Goal: Task Accomplishment & Management: Use online tool/utility

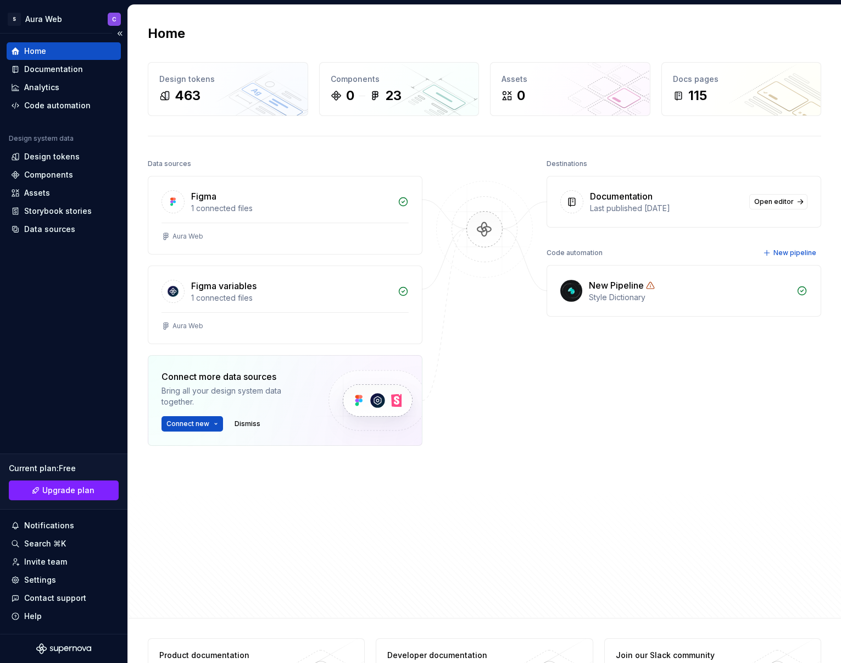
click at [61, 395] on div "Home Documentation Analytics Code automation Design system data Design tokens C…" at bounding box center [63, 334] width 127 height 600
click at [62, 104] on div "Code automation" at bounding box center [57, 105] width 66 height 11
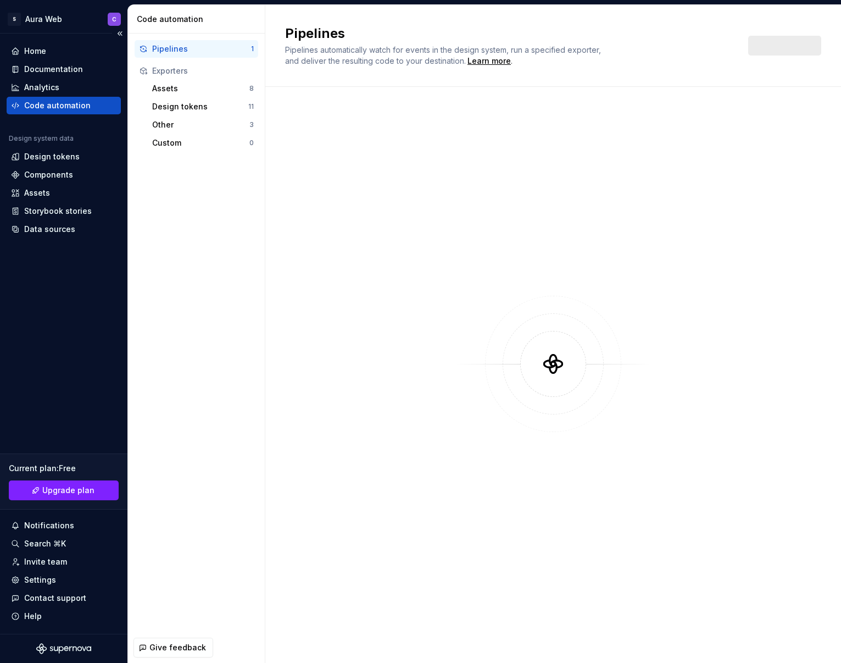
click at [67, 104] on div "Code automation" at bounding box center [57, 105] width 66 height 11
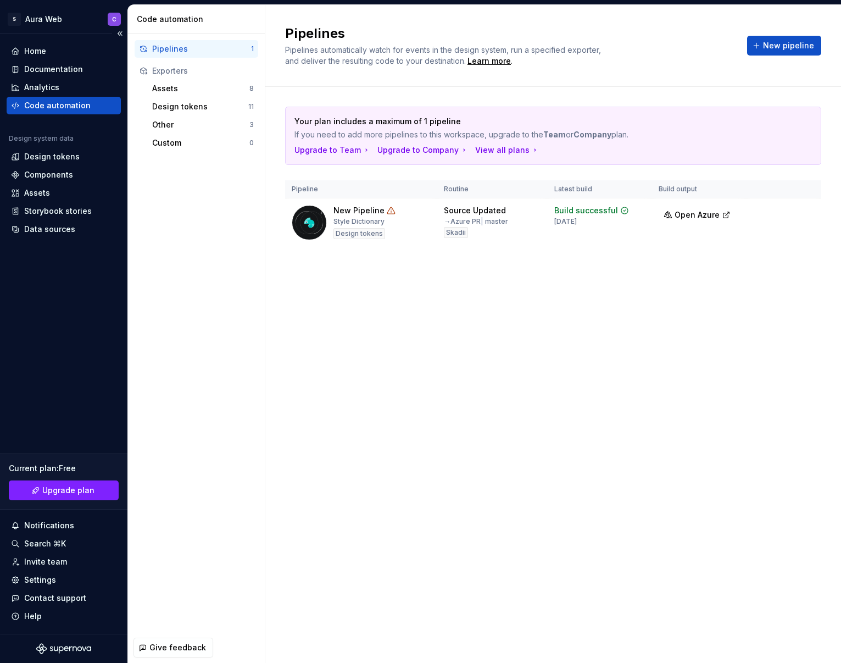
drag, startPoint x: 36, startPoint y: 51, endPoint x: 3, endPoint y: 54, distance: 33.1
click at [36, 51] on div "Home" at bounding box center [35, 51] width 22 height 11
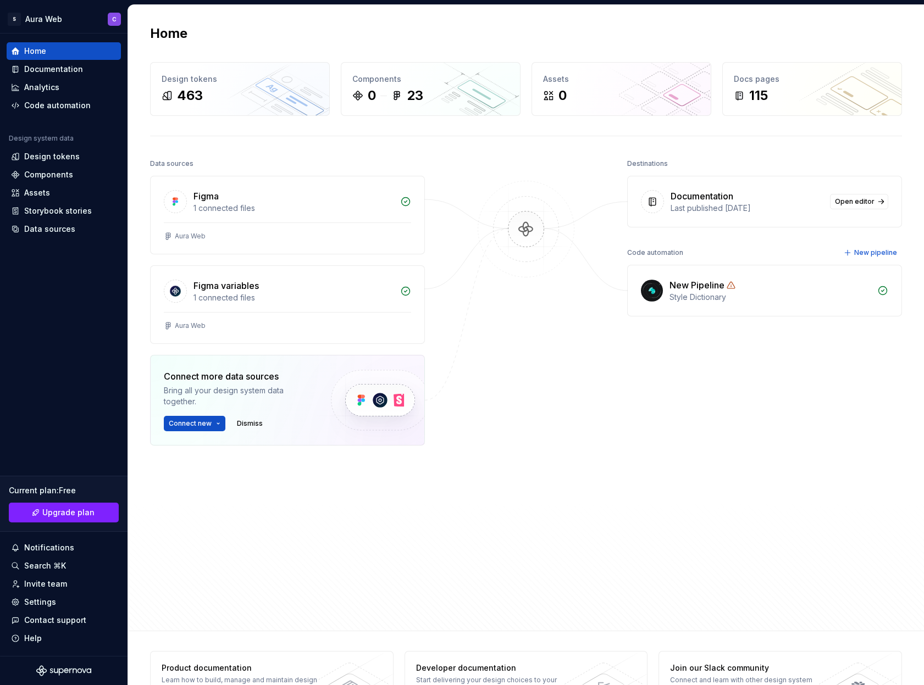
click at [254, 145] on div "Home Design tokens 463 Components 0 23 Assets 0 Docs pages 115 Data sources Fig…" at bounding box center [525, 318] width 791 height 626
click at [56, 157] on div "Design tokens" at bounding box center [51, 156] width 55 height 11
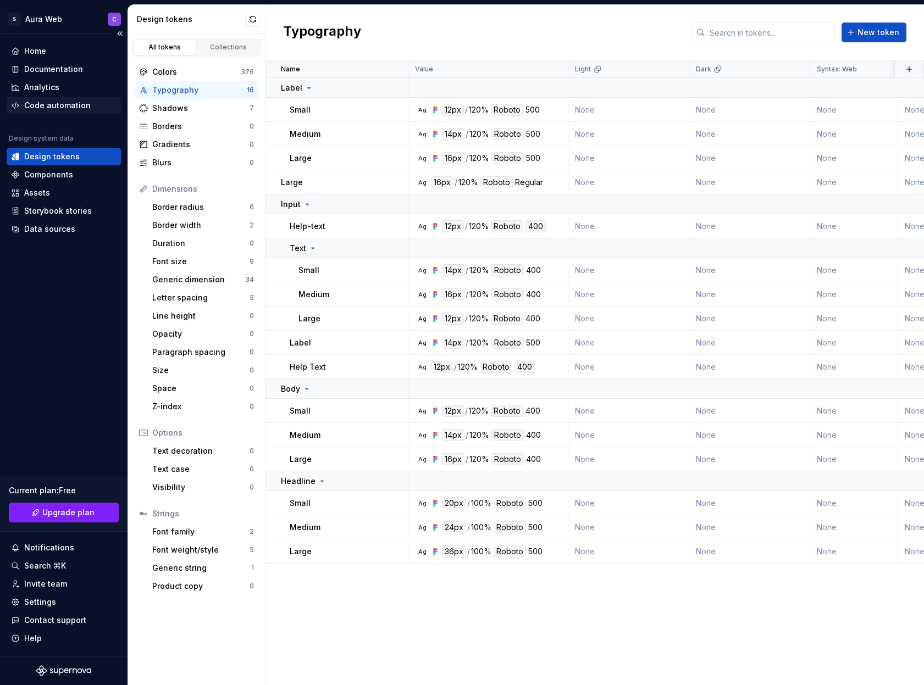
click at [63, 106] on div "Code automation" at bounding box center [57, 105] width 66 height 11
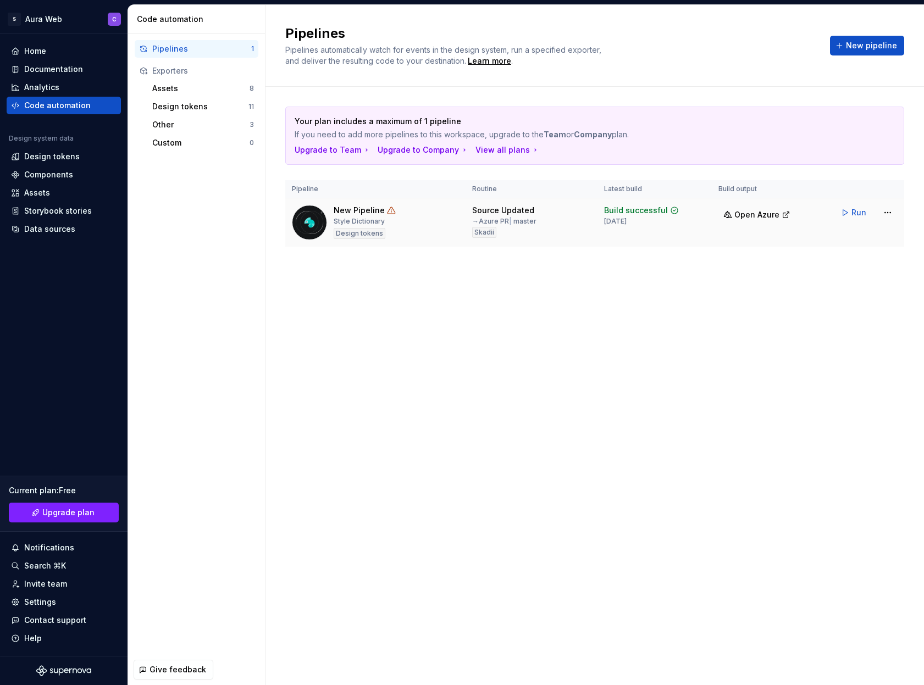
click at [514, 212] on div "Source Updated" at bounding box center [503, 210] width 62 height 11
click at [841, 213] on html "S Aura Web C Home Documentation Analytics Code automation Design system data De…" at bounding box center [462, 342] width 924 height 685
click at [841, 238] on div "Edit pipeline" at bounding box center [873, 236] width 94 height 11
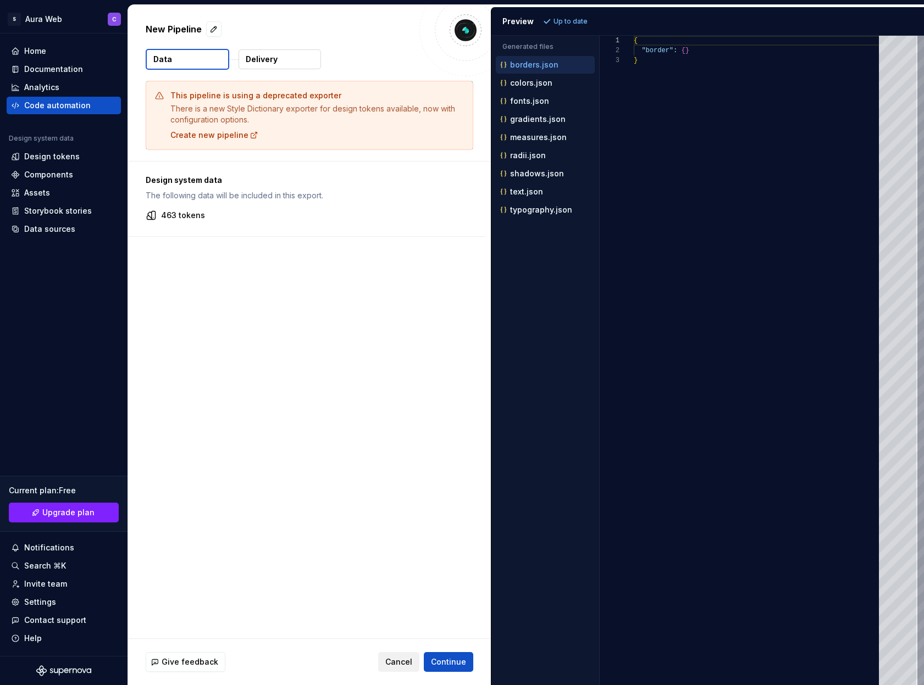
click at [400, 662] on span "Cancel" at bounding box center [398, 662] width 27 height 11
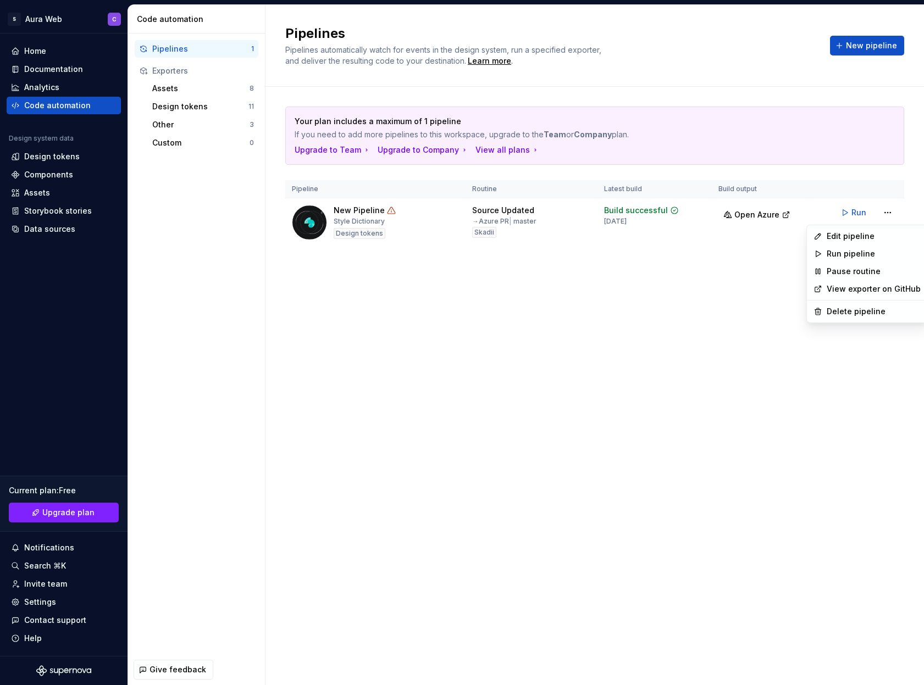
click at [841, 210] on html "S Aura Web C Home Documentation Analytics Code automation Design system data De…" at bounding box center [462, 342] width 924 height 685
click at [638, 304] on html "S Aura Web C Home Documentation Analytics Code automation Design system data De…" at bounding box center [462, 342] width 924 height 685
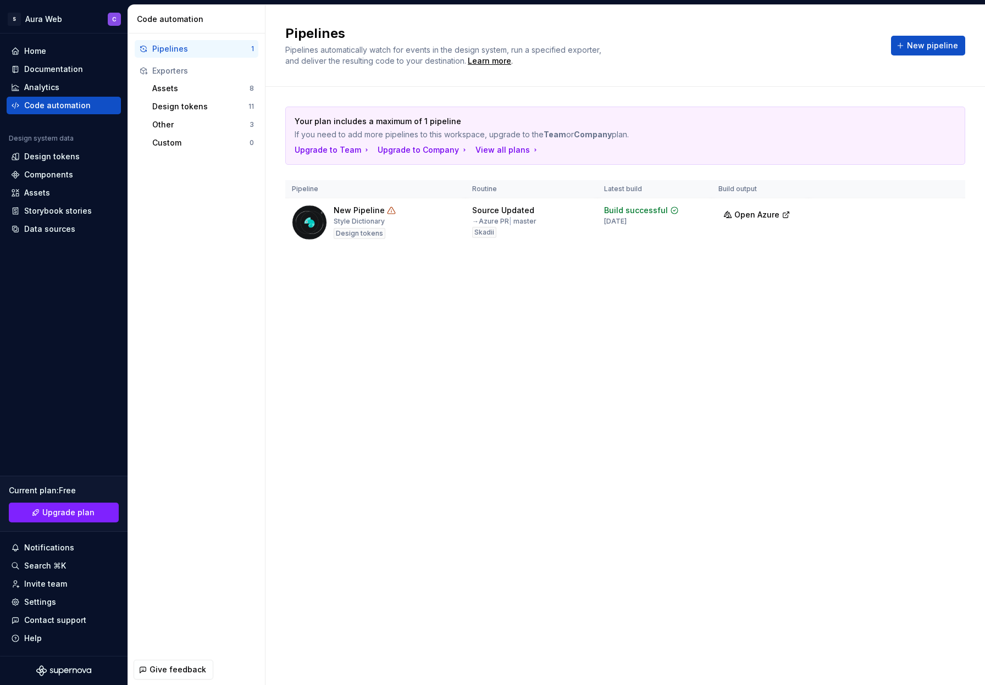
click at [179, 50] on div "Pipelines" at bounding box center [201, 48] width 99 height 11
drag, startPoint x: 484, startPoint y: 221, endPoint x: 535, endPoint y: 221, distance: 50.6
click at [535, 221] on div "→ Azure PR | master" at bounding box center [504, 221] width 64 height 9
click at [509, 327] on div "Pipelines Pipelines automatically watch for events in the design system, run a …" at bounding box center [624, 345] width 719 height 680
click at [37, 54] on div "Home" at bounding box center [35, 51] width 22 height 11
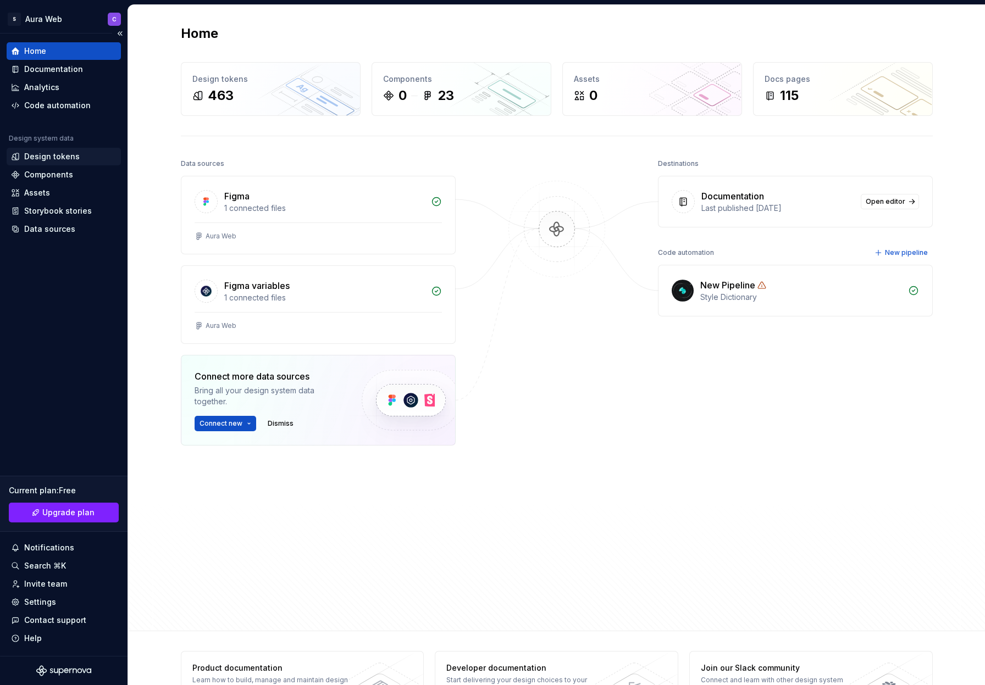
click at [60, 157] on div "Design tokens" at bounding box center [51, 156] width 55 height 11
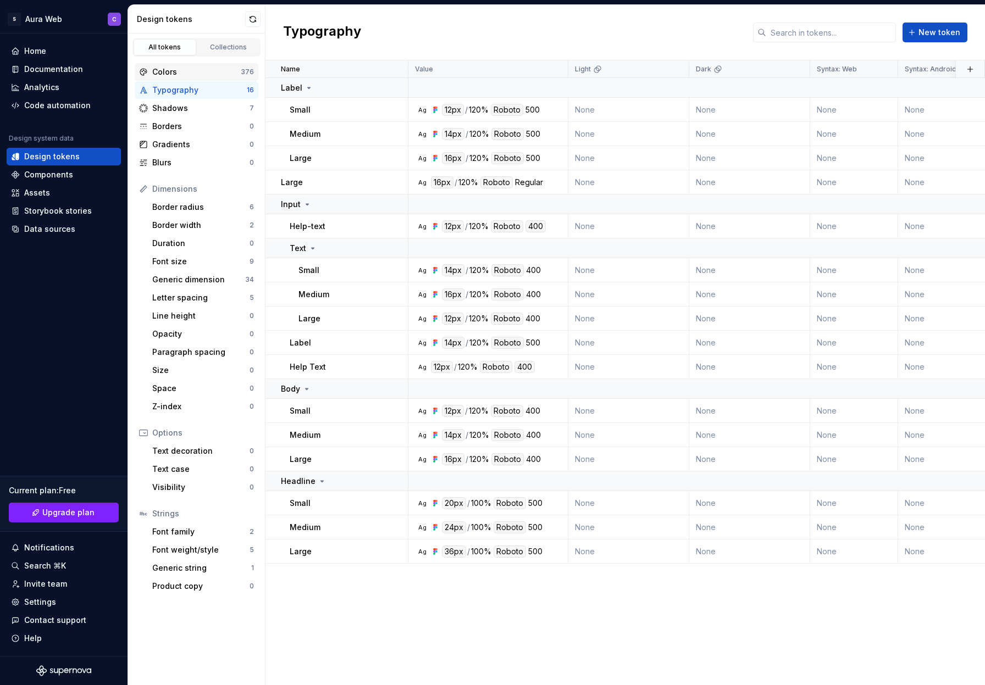
click at [168, 74] on div "Colors" at bounding box center [196, 71] width 88 height 11
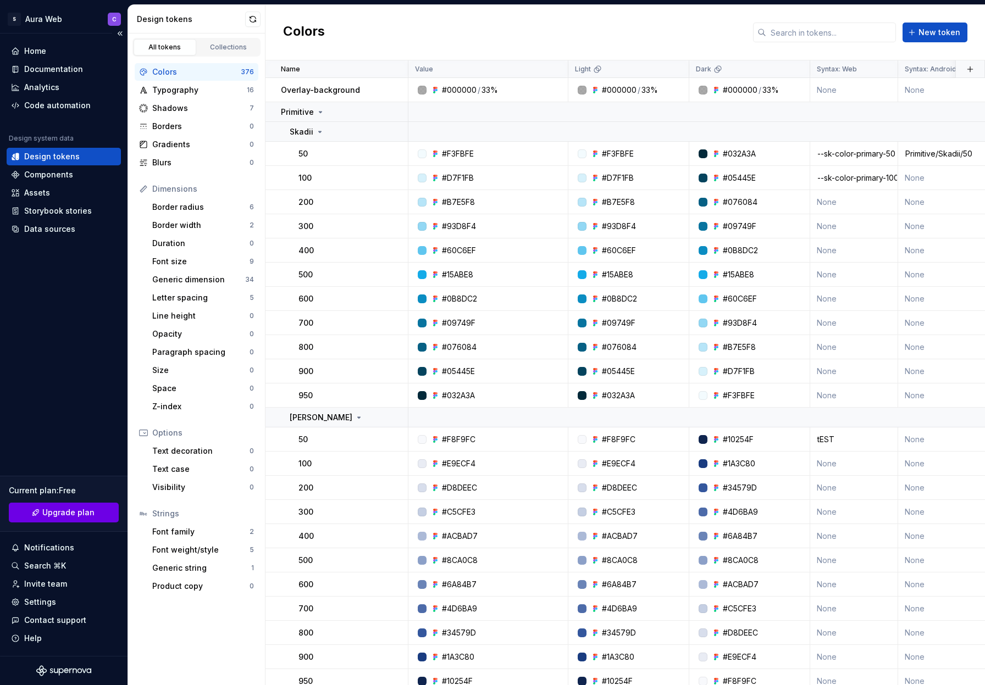
click at [80, 518] on link "Upgrade plan" at bounding box center [64, 513] width 110 height 20
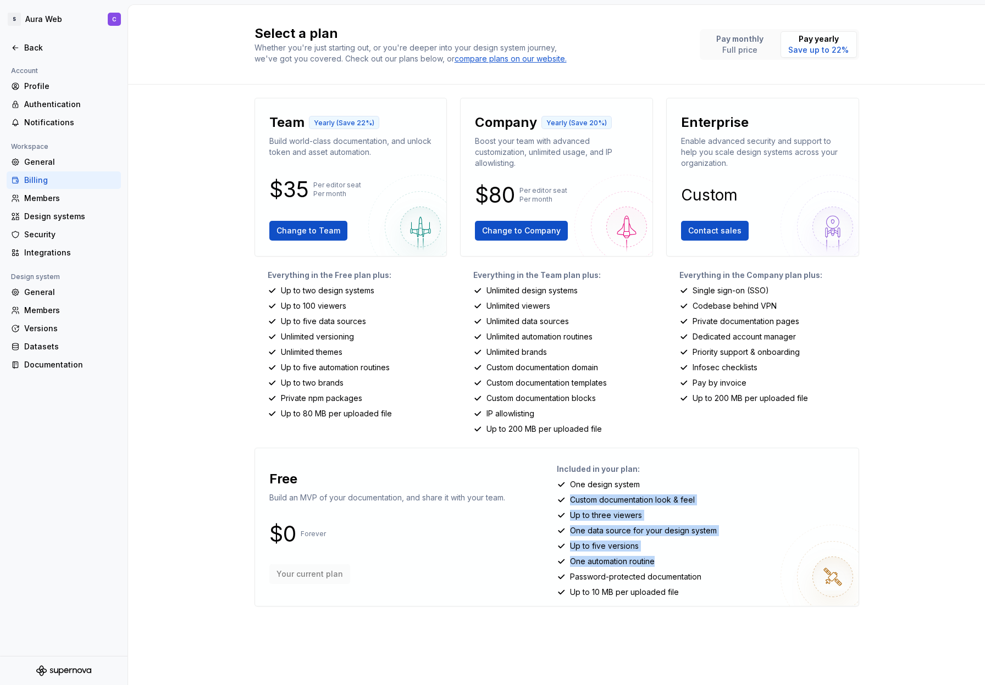
drag, startPoint x: 572, startPoint y: 492, endPoint x: 679, endPoint y: 581, distance: 138.5
click at [664, 569] on div "Included in your plan: One design system Custom documentation look & feel Up to…" at bounding box center [703, 527] width 293 height 140
click at [679, 582] on div "Included in your plan: One design system Custom documentation look & feel Up to…" at bounding box center [703, 527] width 293 height 140
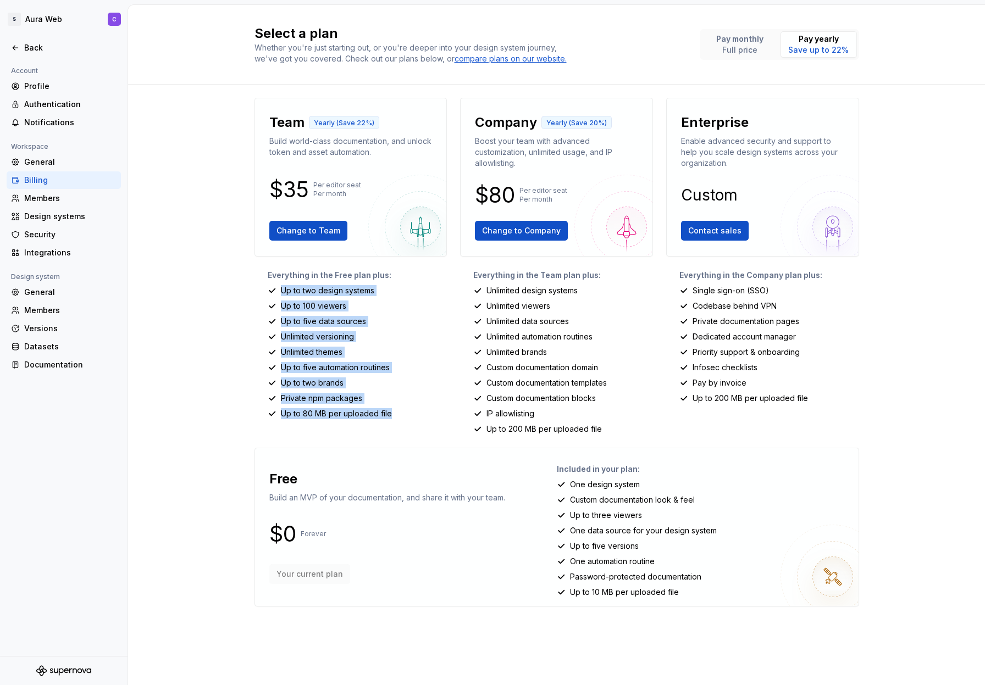
drag, startPoint x: 281, startPoint y: 290, endPoint x: 402, endPoint y: 411, distance: 171.3
click at [402, 411] on div "Everything in the Free plan plus: Up to two design systems Up to 100 viewers Up…" at bounding box center [350, 352] width 193 height 165
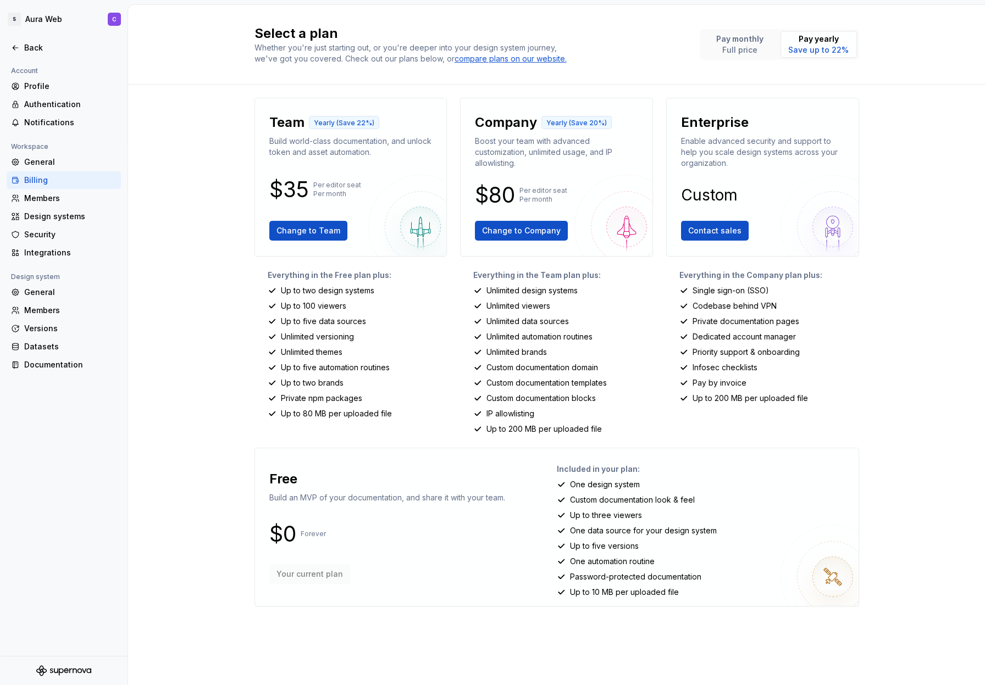
drag, startPoint x: 183, startPoint y: 296, endPoint x: 130, endPoint y: 231, distance: 83.9
click at [183, 296] on div "Select a plan Whether you're just starting out, or you're deeper into your desi…" at bounding box center [556, 345] width 857 height 680
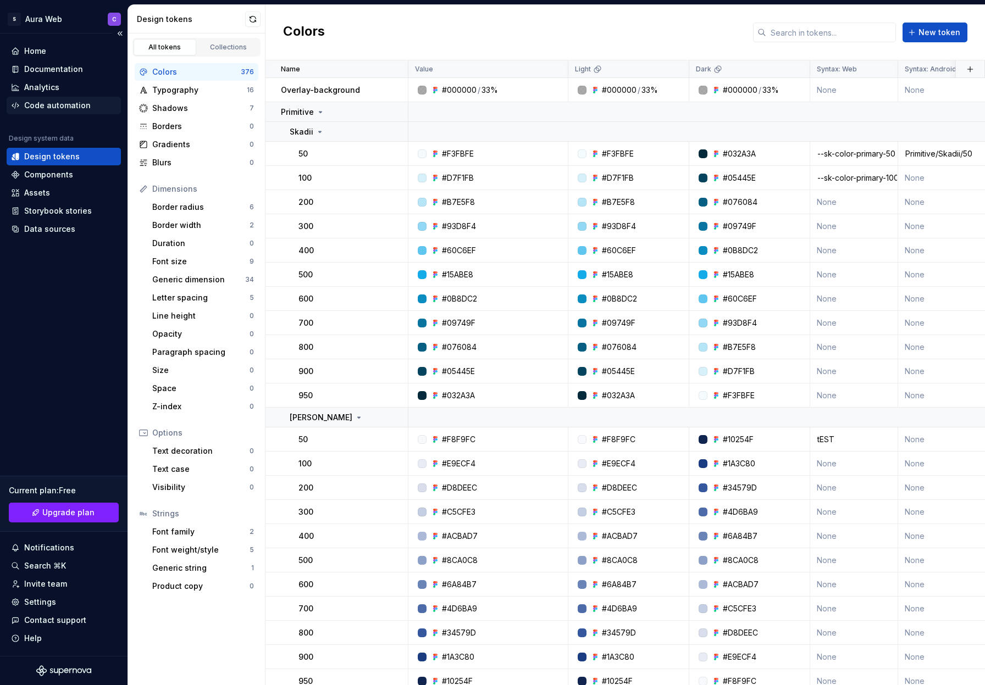
click at [58, 105] on div "Code automation" at bounding box center [57, 105] width 66 height 11
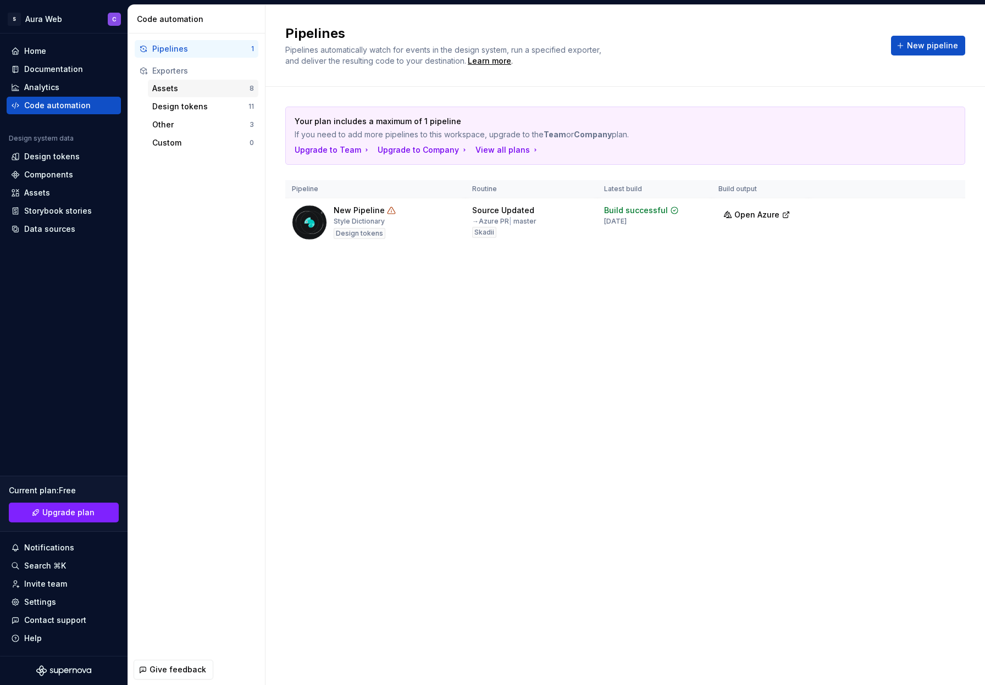
click at [199, 90] on div "Assets" at bounding box center [200, 88] width 97 height 11
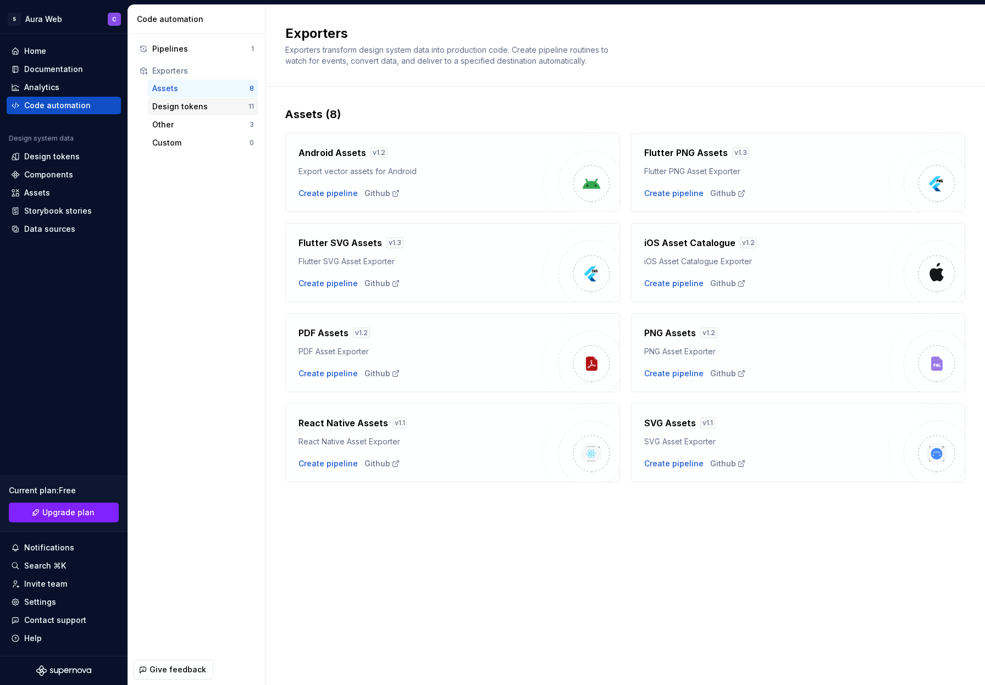
click at [196, 106] on div "Design tokens" at bounding box center [200, 106] width 96 height 11
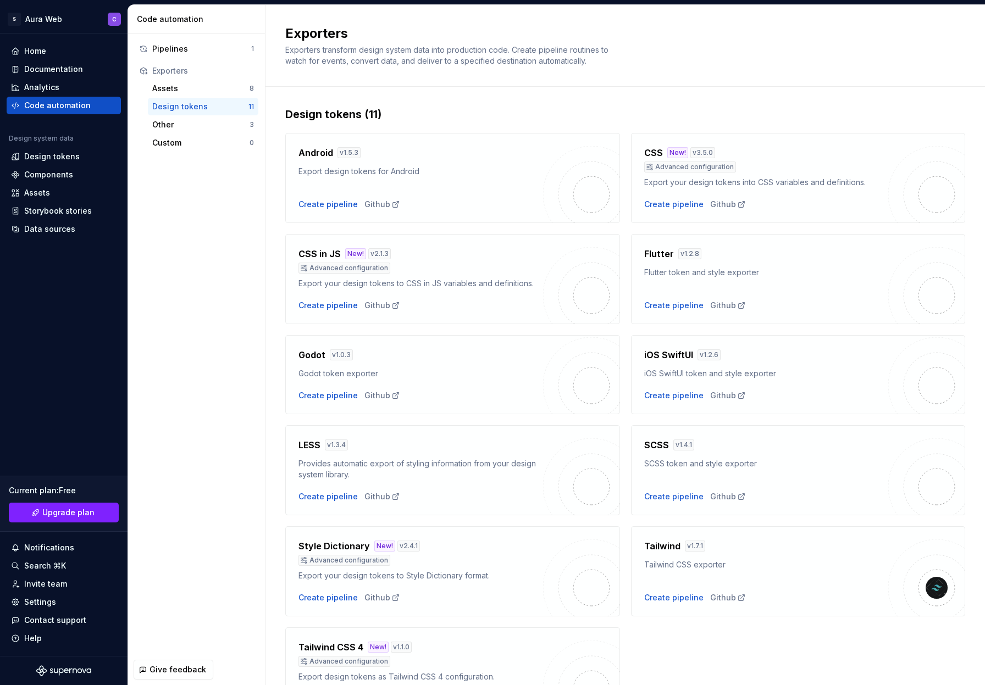
drag, startPoint x: 779, startPoint y: 296, endPoint x: 740, endPoint y: 297, distance: 38.5
click at [779, 296] on div "Flutter v 1.2.8 Flutter token and style exporter Create pipeline Github" at bounding box center [766, 279] width 245 height 64
click at [689, 306] on div "Create pipeline" at bounding box center [673, 305] width 59 height 11
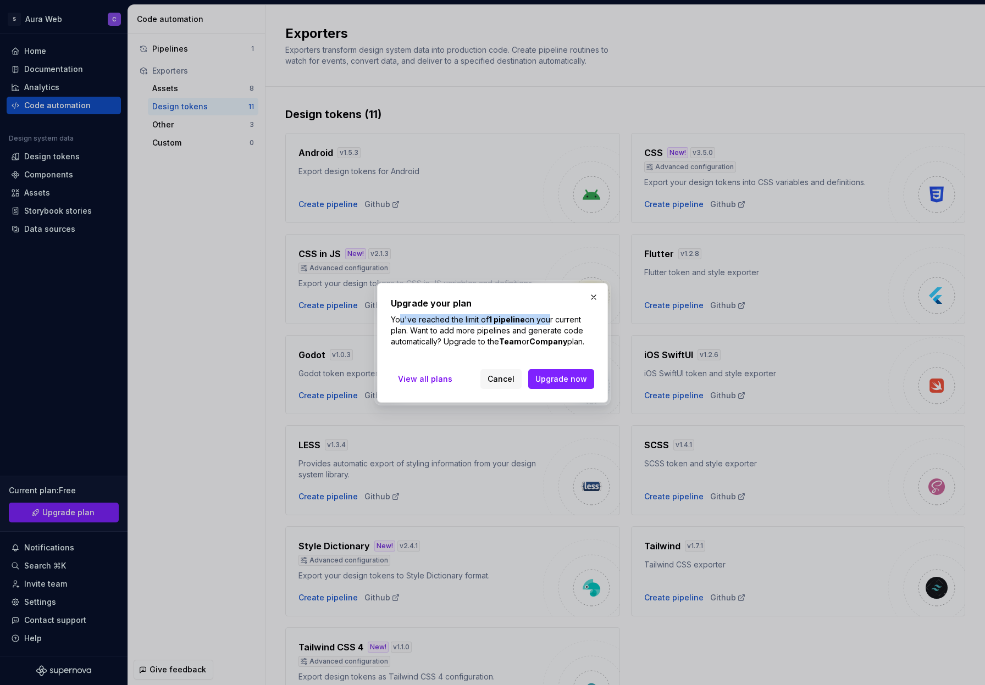
drag, startPoint x: 521, startPoint y: 326, endPoint x: 550, endPoint y: 321, distance: 29.5
click at [547, 321] on p "You've reached the limit of 1 pipeline on your current plan. Want to add more p…" at bounding box center [492, 330] width 203 height 33
click at [595, 301] on button "button" at bounding box center [593, 297] width 15 height 15
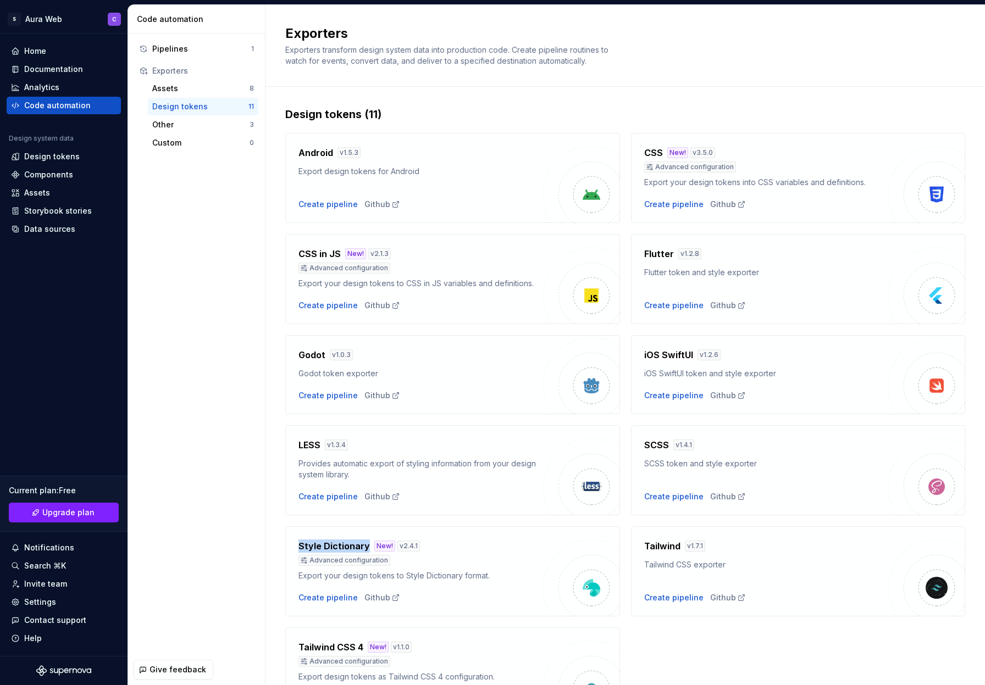
drag, startPoint x: 299, startPoint y: 546, endPoint x: 366, endPoint y: 547, distance: 66.5
click at [366, 547] on h4 "Style Dictionary" at bounding box center [333, 546] width 71 height 13
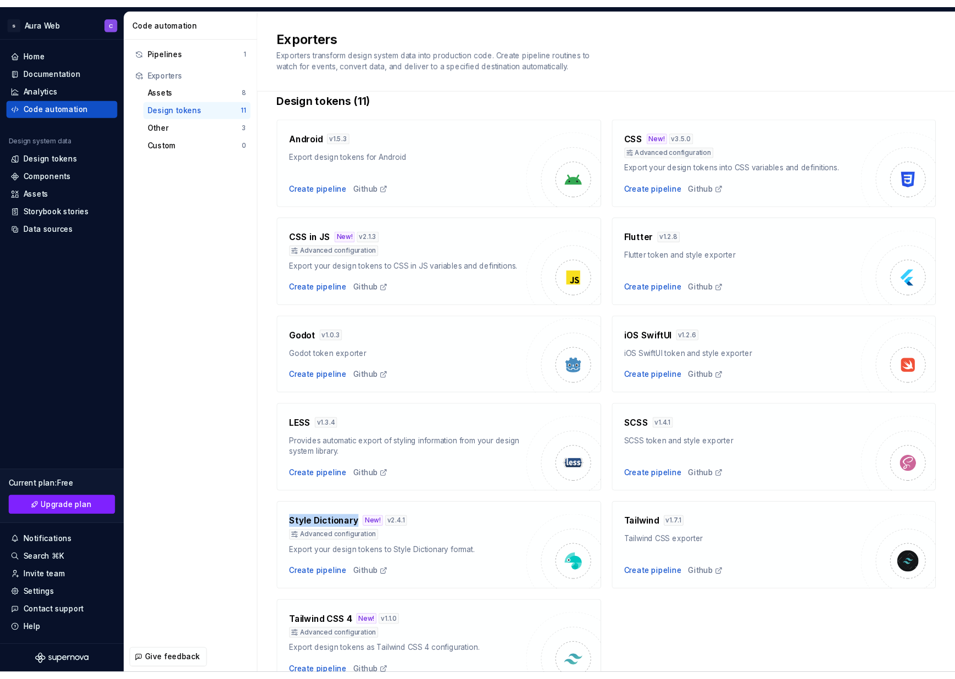
scroll to position [10, 0]
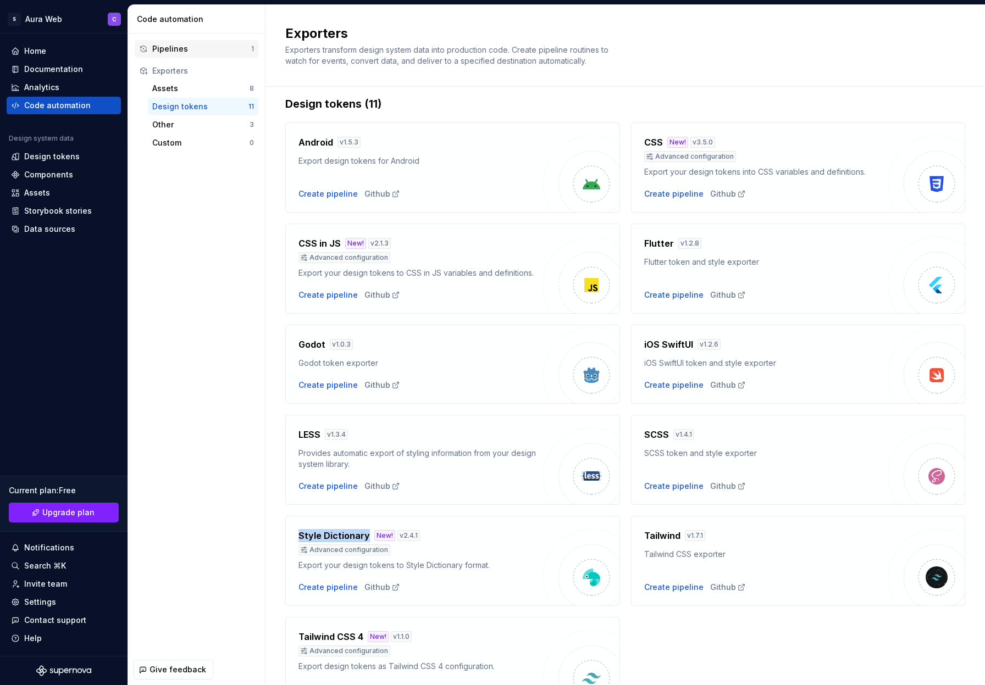
click at [199, 48] on div "Pipelines" at bounding box center [201, 48] width 99 height 11
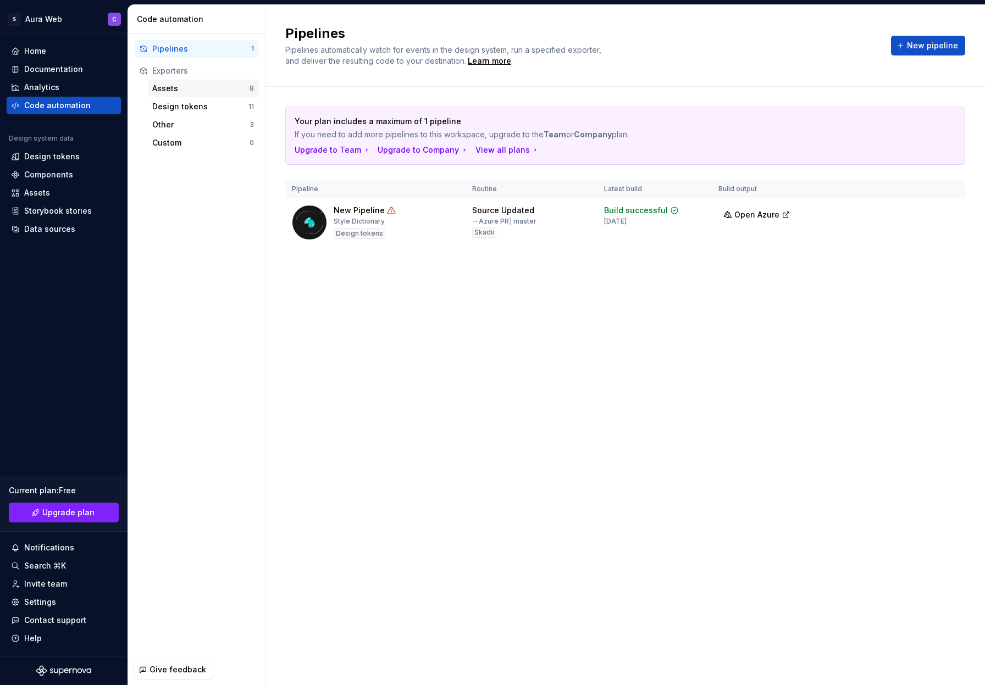
click at [184, 87] on div "Assets" at bounding box center [200, 88] width 97 height 11
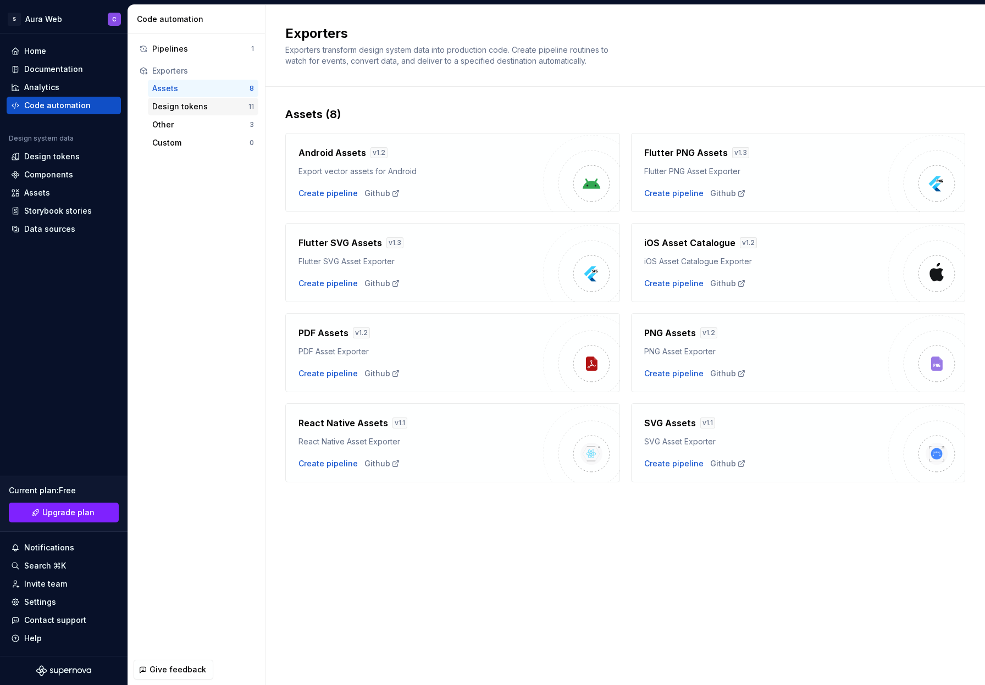
click at [203, 110] on div "Design tokens" at bounding box center [200, 106] width 96 height 11
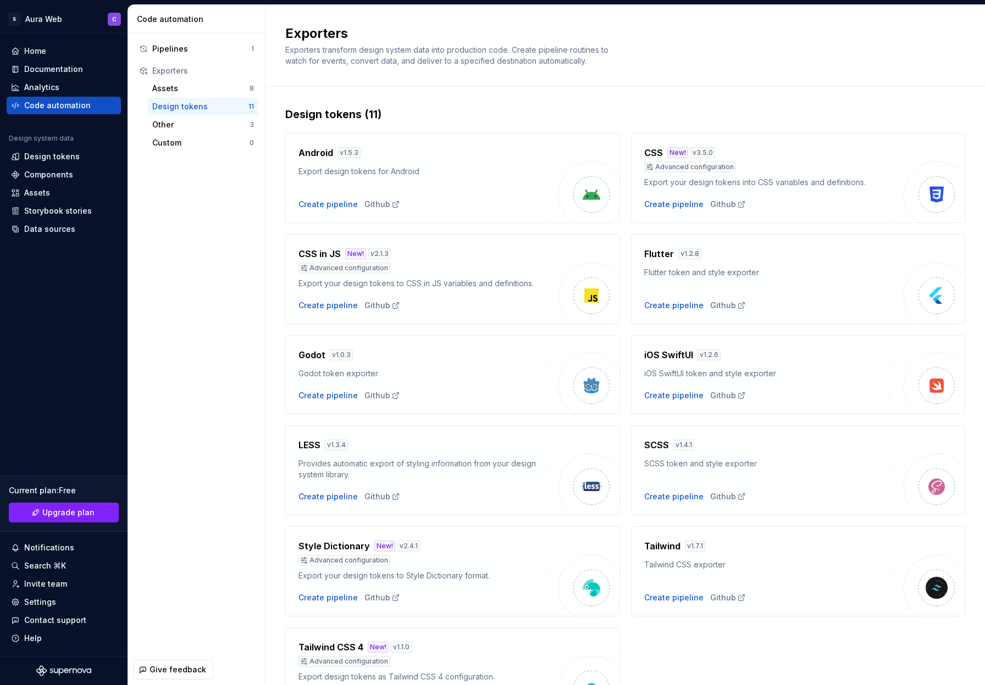
drag, startPoint x: 668, startPoint y: 258, endPoint x: 667, endPoint y: 293, distance: 35.2
click at [669, 258] on h4 "Flutter" at bounding box center [659, 253] width 30 height 13
click at [195, 48] on div "Pipelines" at bounding box center [201, 48] width 99 height 11
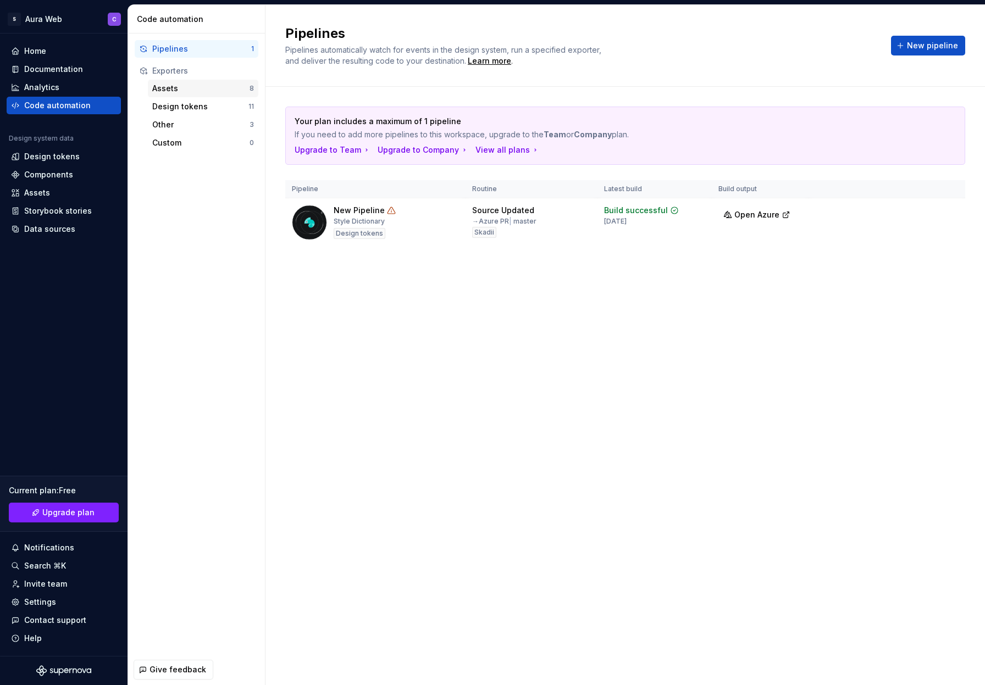
click at [203, 90] on div "Assets" at bounding box center [200, 88] width 97 height 11
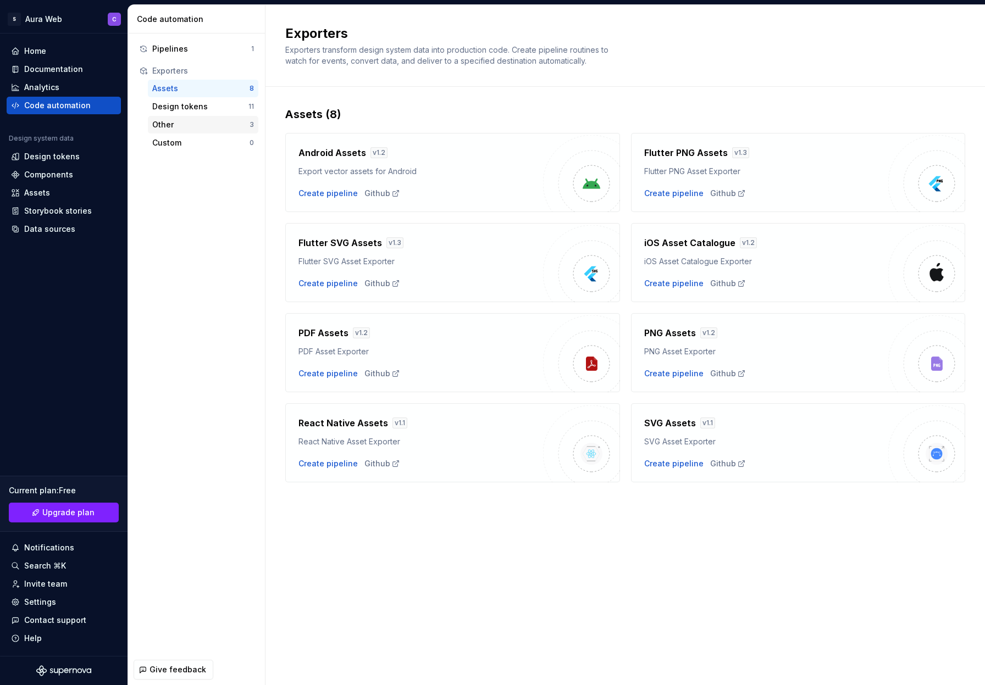
drag, startPoint x: 202, startPoint y: 102, endPoint x: 198, endPoint y: 120, distance: 18.4
click at [202, 102] on div "Design tokens" at bounding box center [200, 106] width 96 height 11
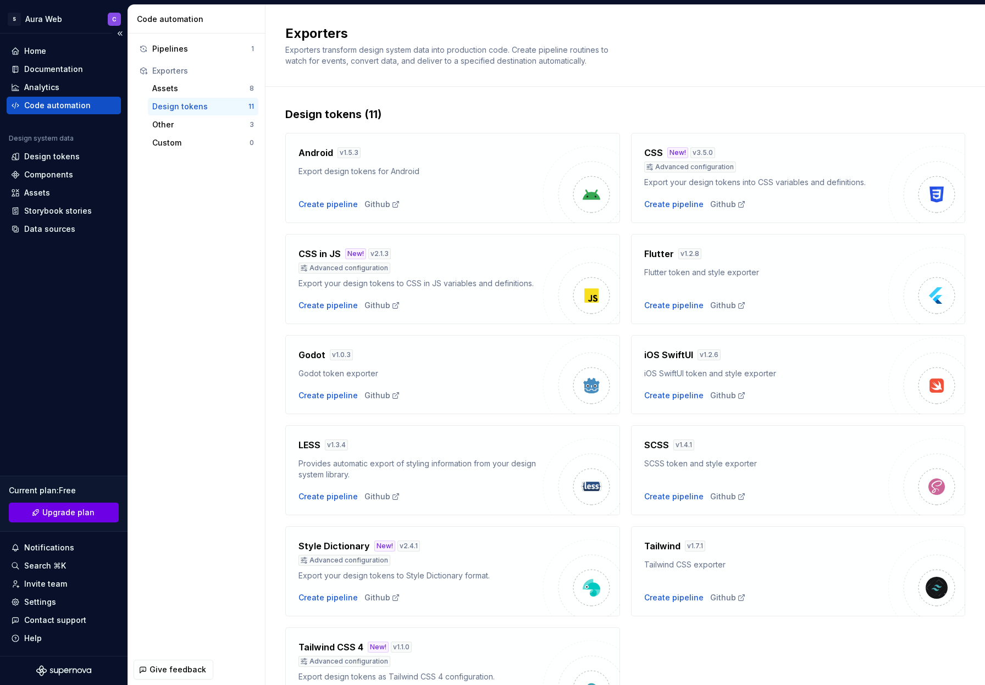
click at [78, 513] on span "Upgrade plan" at bounding box center [68, 512] width 52 height 11
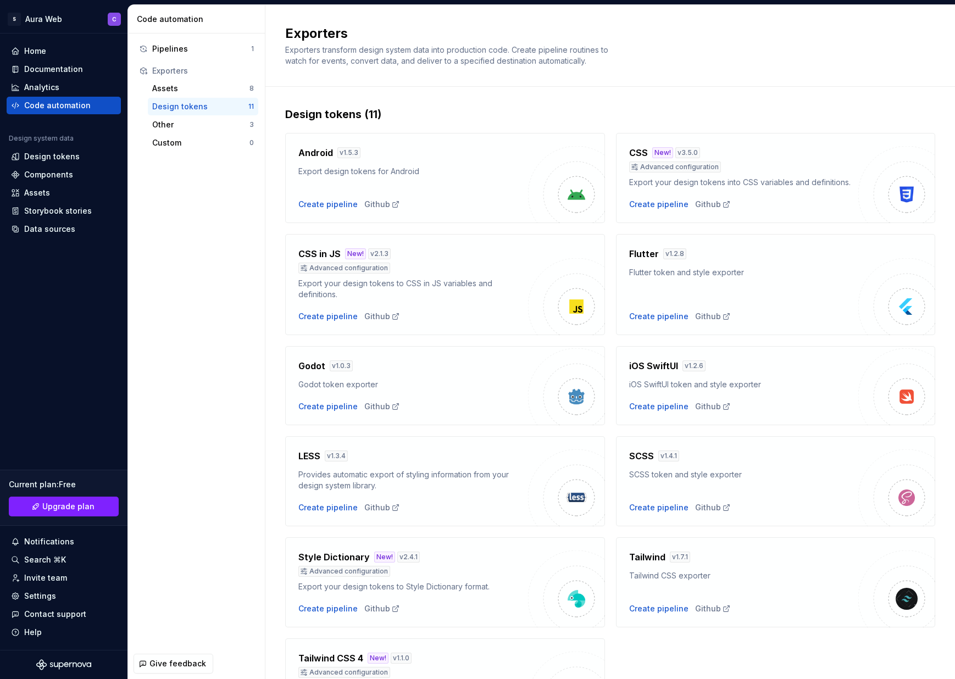
scroll to position [91, 0]
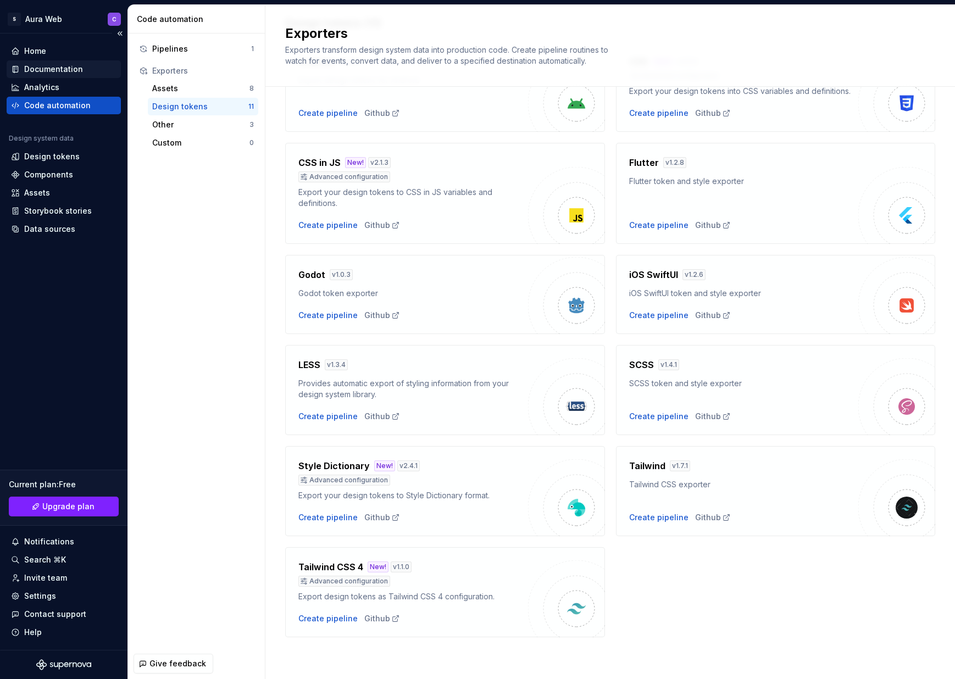
click at [52, 73] on div "Documentation" at bounding box center [53, 69] width 59 height 11
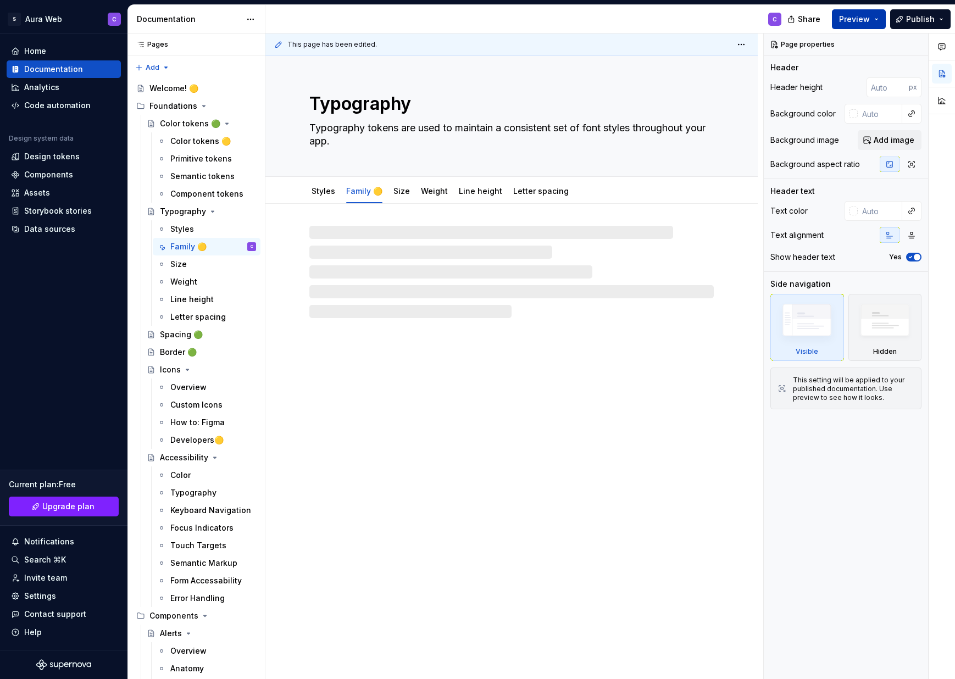
click at [841, 20] on span "Preview" at bounding box center [854, 19] width 31 height 11
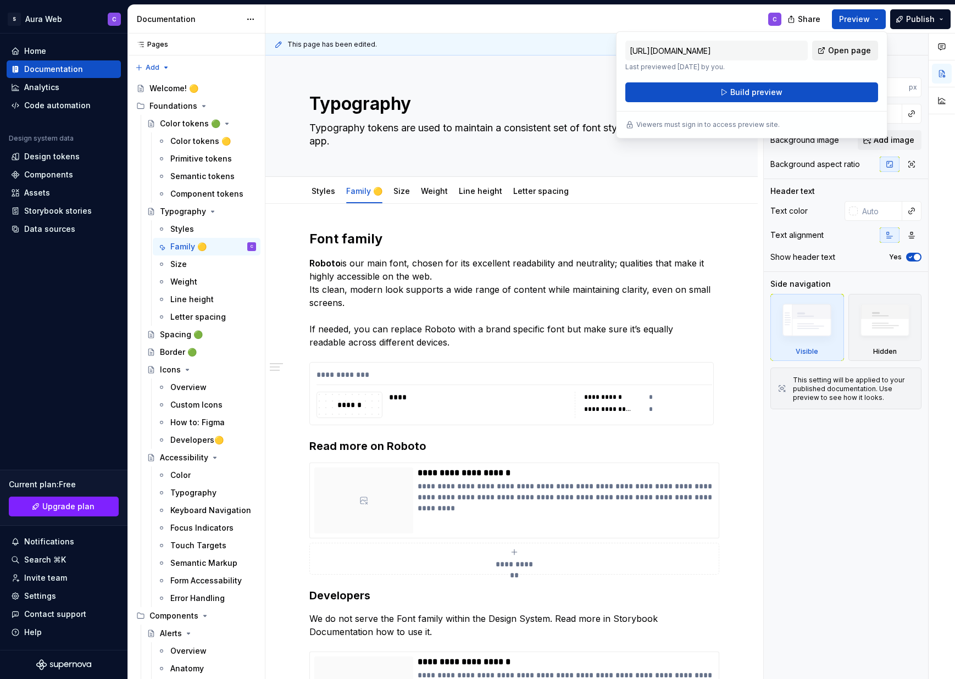
click at [841, 51] on span "Open page" at bounding box center [849, 50] width 43 height 11
click at [681, 20] on div "C" at bounding box center [527, 19] width 525 height 29
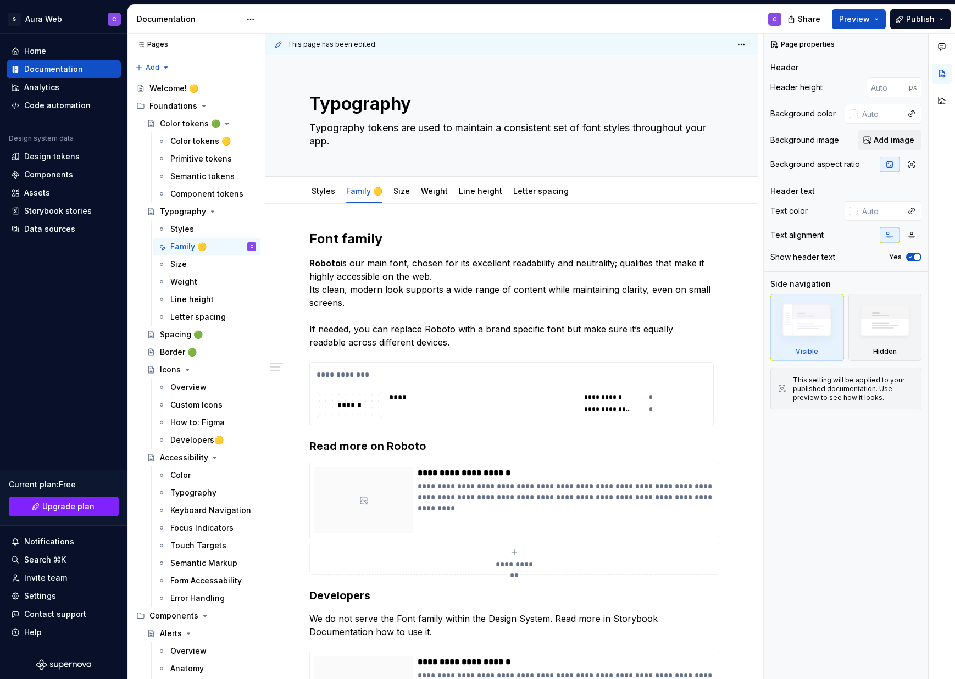
type textarea "*"
click at [54, 503] on span "Upgrade plan" at bounding box center [68, 506] width 52 height 11
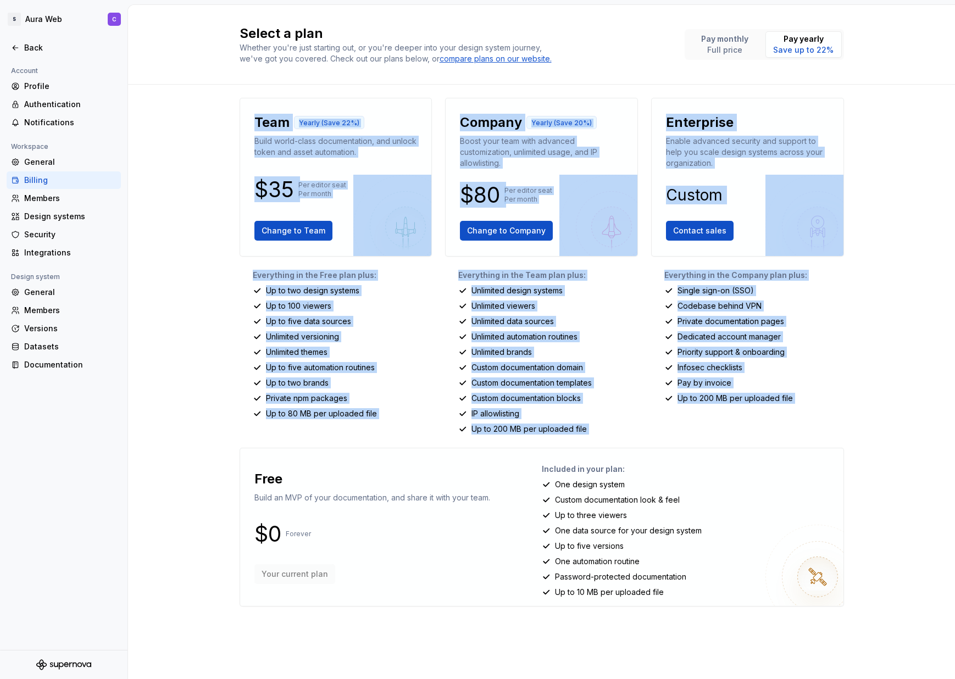
drag, startPoint x: 278, startPoint y: 130, endPoint x: 402, endPoint y: 430, distance: 324.2
click at [399, 443] on div "Team Yearly (Save 22%) Build world-class documentation, and unlock token and as…" at bounding box center [542, 361] width 604 height 526
click at [393, 426] on div "Everything in the Free plan plus: Up to two design systems Up to 100 viewers Up…" at bounding box center [336, 352] width 193 height 165
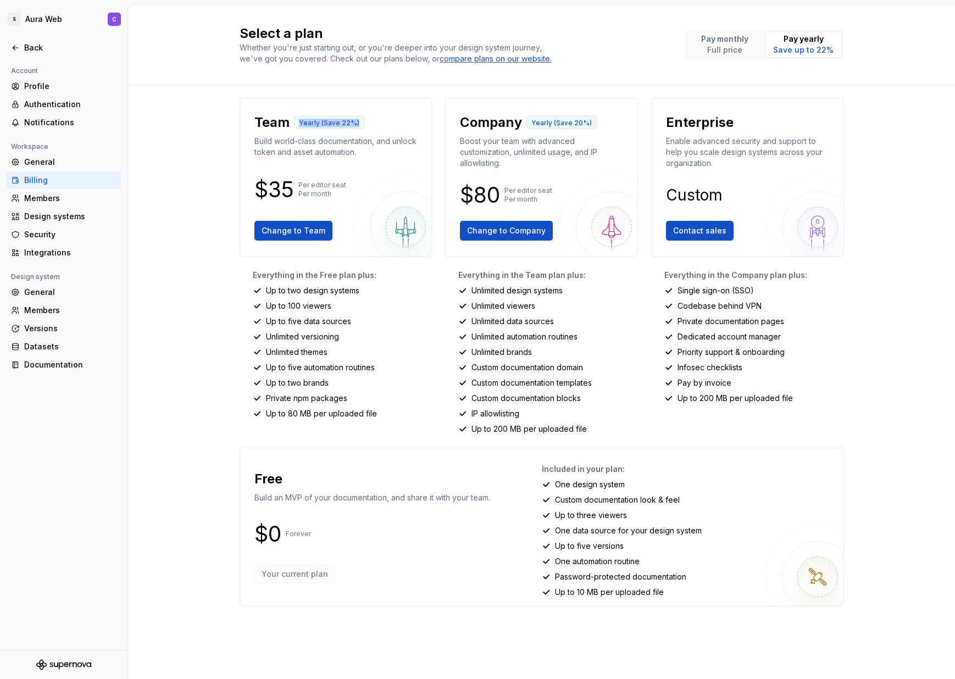
drag, startPoint x: 300, startPoint y: 119, endPoint x: 374, endPoint y: 122, distance: 74.3
click at [374, 122] on div "Team Yearly (Save 22%)" at bounding box center [335, 123] width 163 height 18
click at [373, 153] on p "Build world-class documentation, and unlock token and asset automation." at bounding box center [335, 147] width 163 height 22
drag, startPoint x: 301, startPoint y: 186, endPoint x: 335, endPoint y: 186, distance: 34.1
click at [335, 186] on p "Per editor seat Per month" at bounding box center [322, 190] width 48 height 18
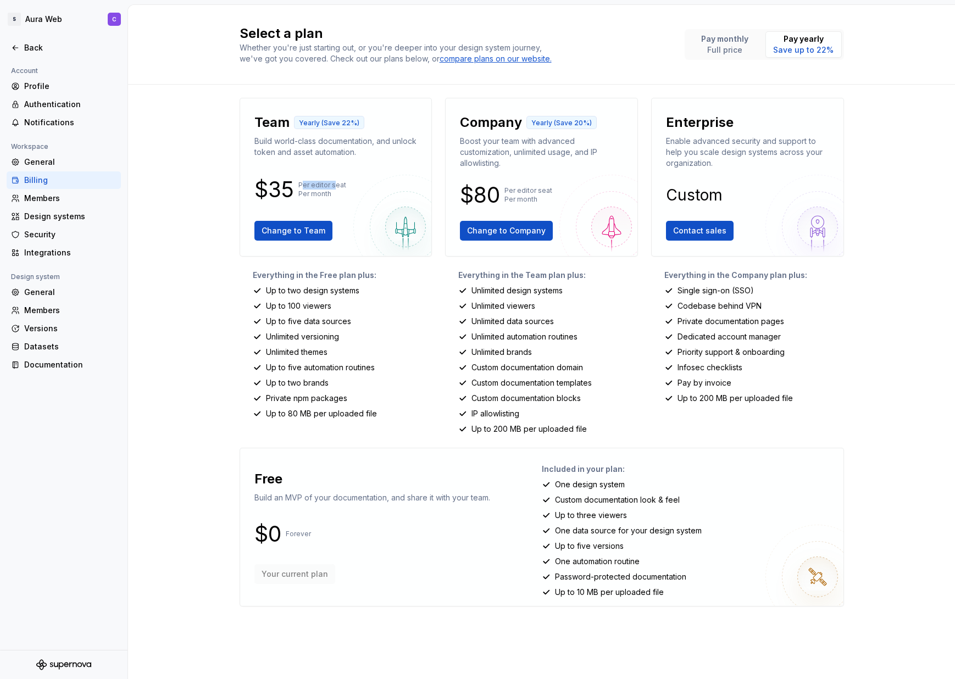
drag, startPoint x: 334, startPoint y: 187, endPoint x: 330, endPoint y: 192, distance: 6.2
click at [334, 188] on p "Per editor seat Per month" at bounding box center [322, 190] width 48 height 18
click at [307, 232] on span "Change to Team" at bounding box center [294, 230] width 64 height 11
click at [803, 50] on p "Save up to 22%" at bounding box center [803, 50] width 60 height 11
click at [62, 47] on div "Back" at bounding box center [70, 47] width 92 height 11
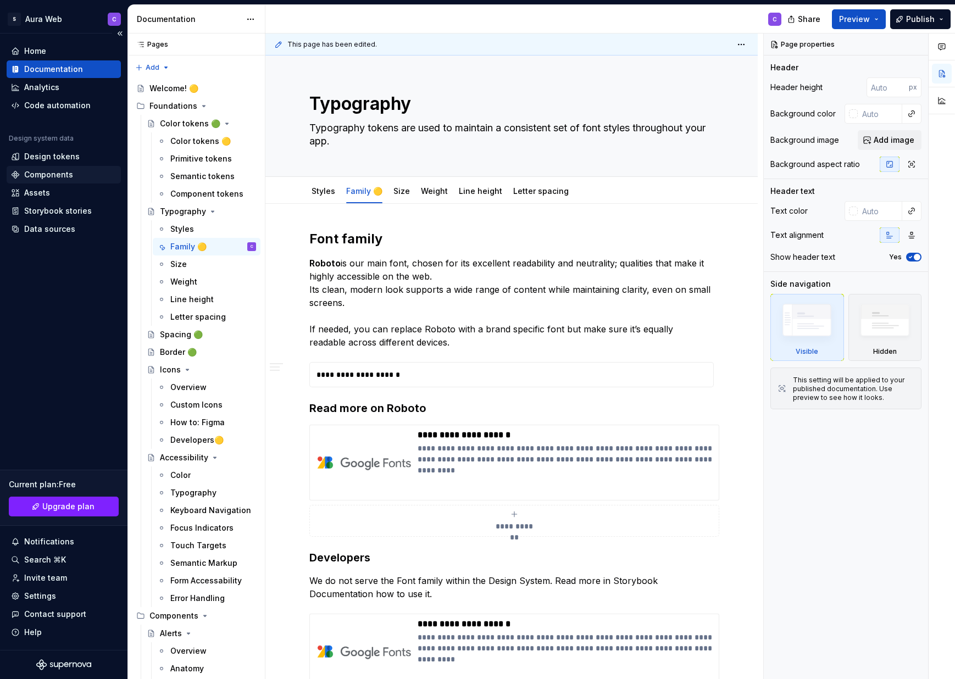
click at [53, 176] on div "Components" at bounding box center [48, 174] width 49 height 11
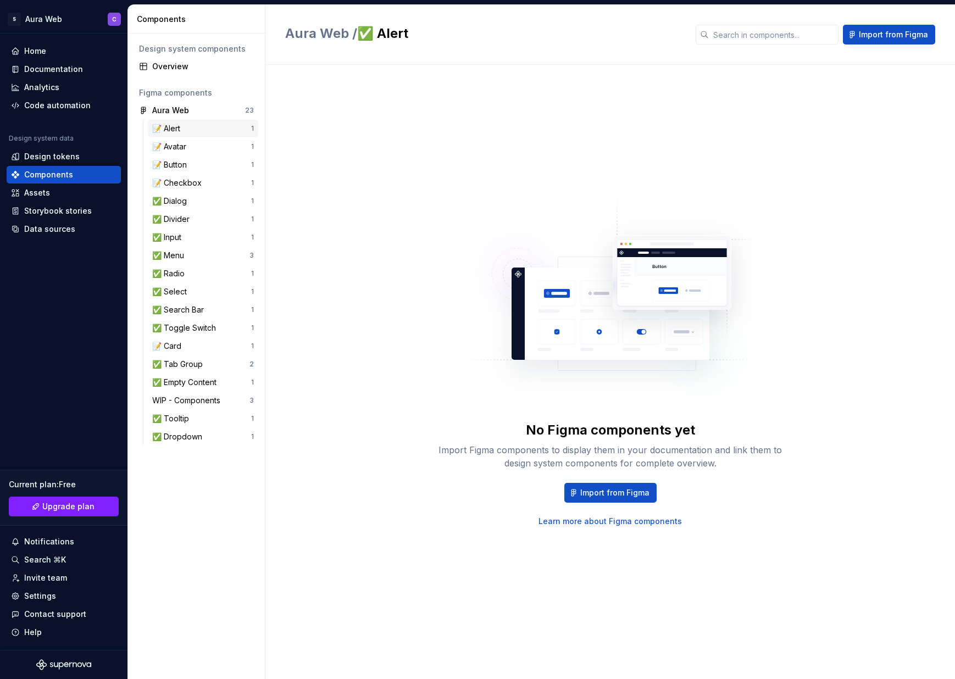
click at [197, 124] on div "📝 Alert" at bounding box center [201, 128] width 99 height 11
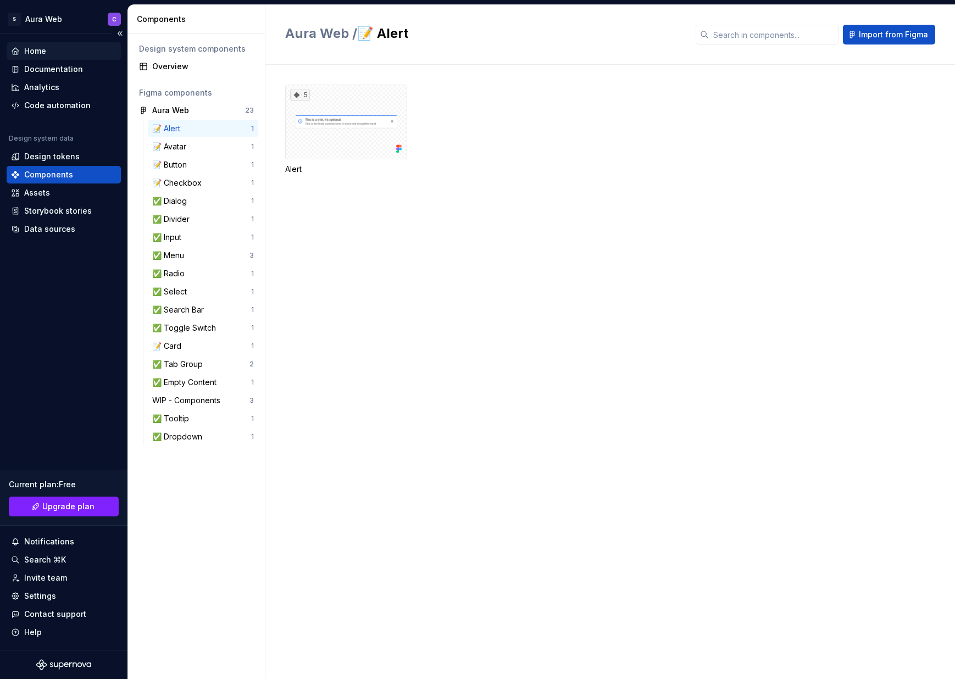
click at [38, 54] on div "Home" at bounding box center [35, 51] width 22 height 11
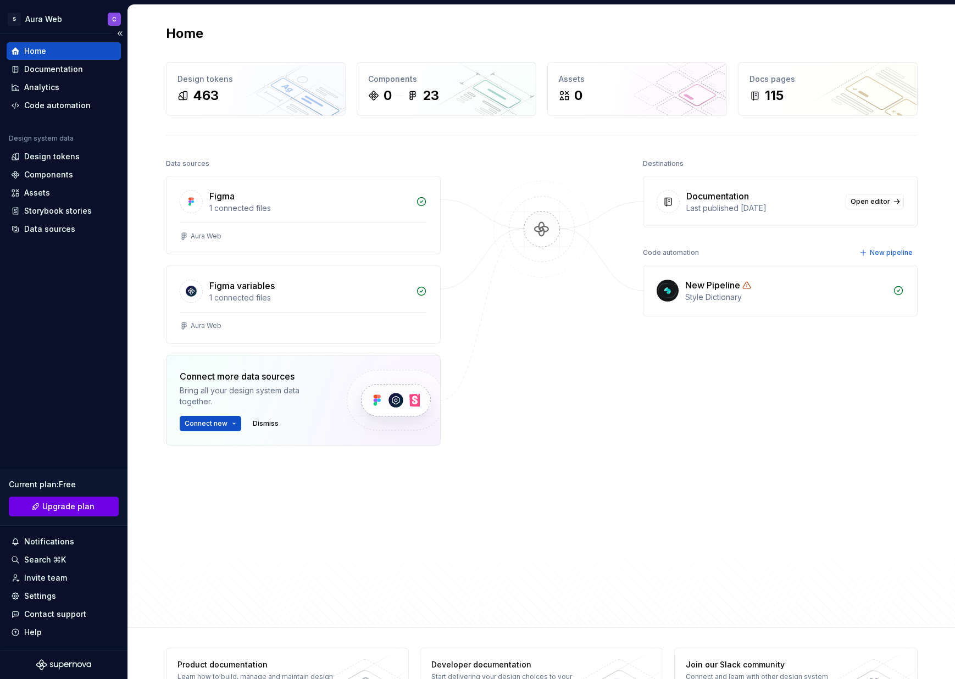
click at [72, 512] on link "Upgrade plan" at bounding box center [64, 507] width 110 height 20
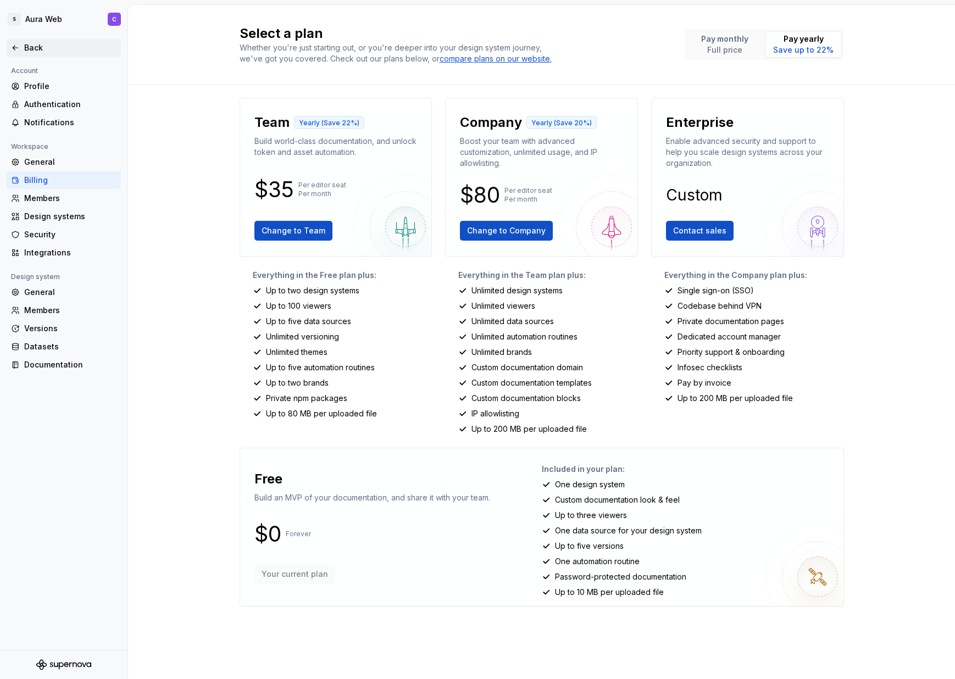
click at [54, 51] on div "Back" at bounding box center [70, 47] width 92 height 11
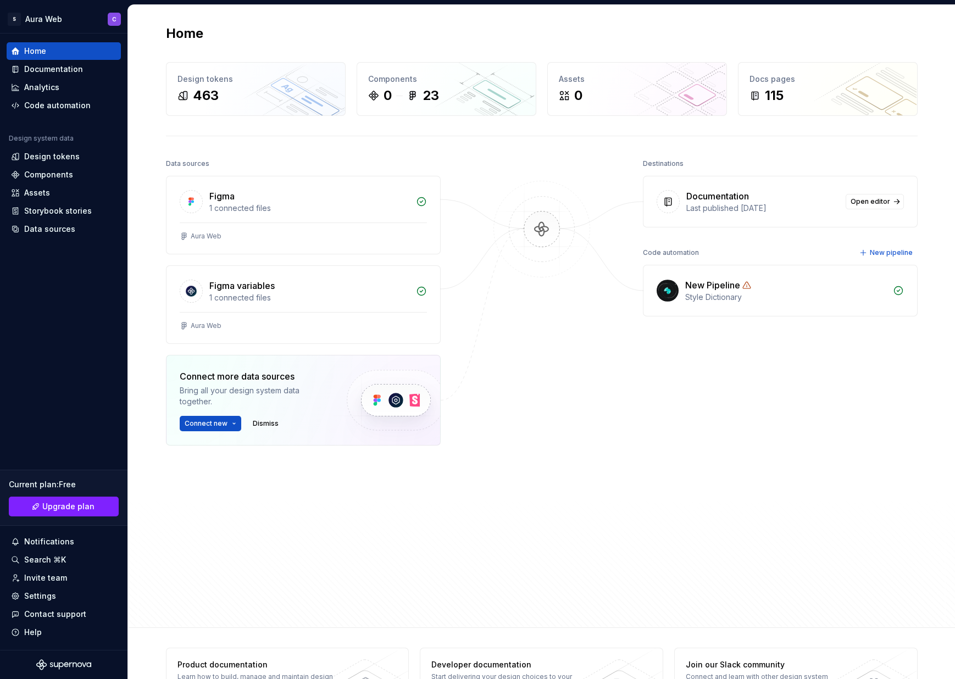
click at [692, 412] on div "Destinations Documentation Last published 6 months ago Open editor Code automat…" at bounding box center [780, 360] width 275 height 408
click at [601, 536] on div "Data sources Figma 1 connected files Aura Web Figma variables 1 connected files…" at bounding box center [542, 382] width 752 height 452
click at [59, 157] on div "Design tokens" at bounding box center [51, 156] width 55 height 11
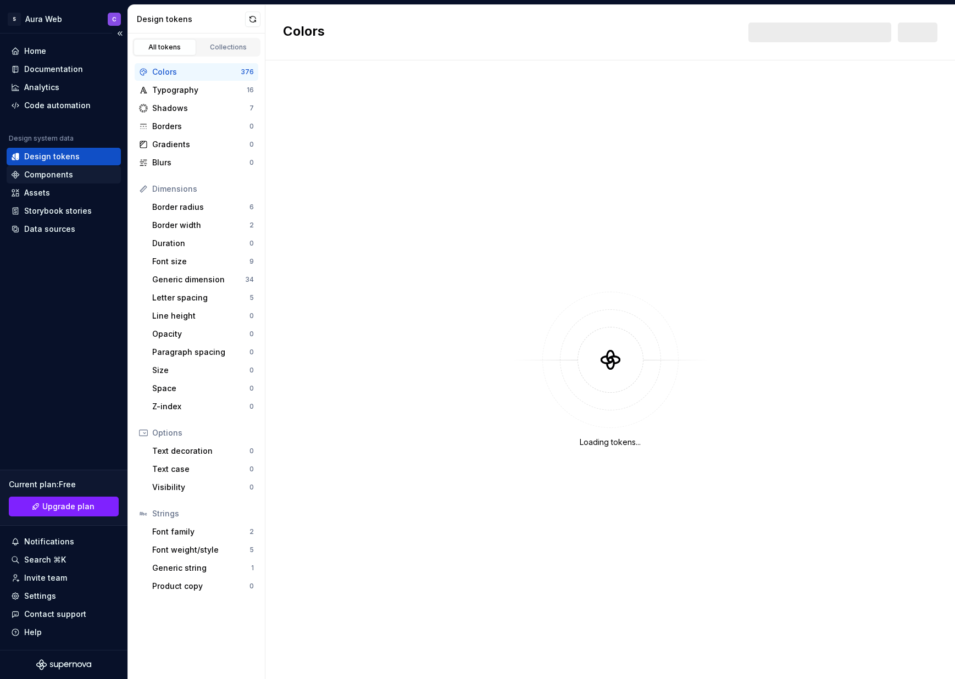
click at [55, 176] on div "Components" at bounding box center [48, 174] width 49 height 11
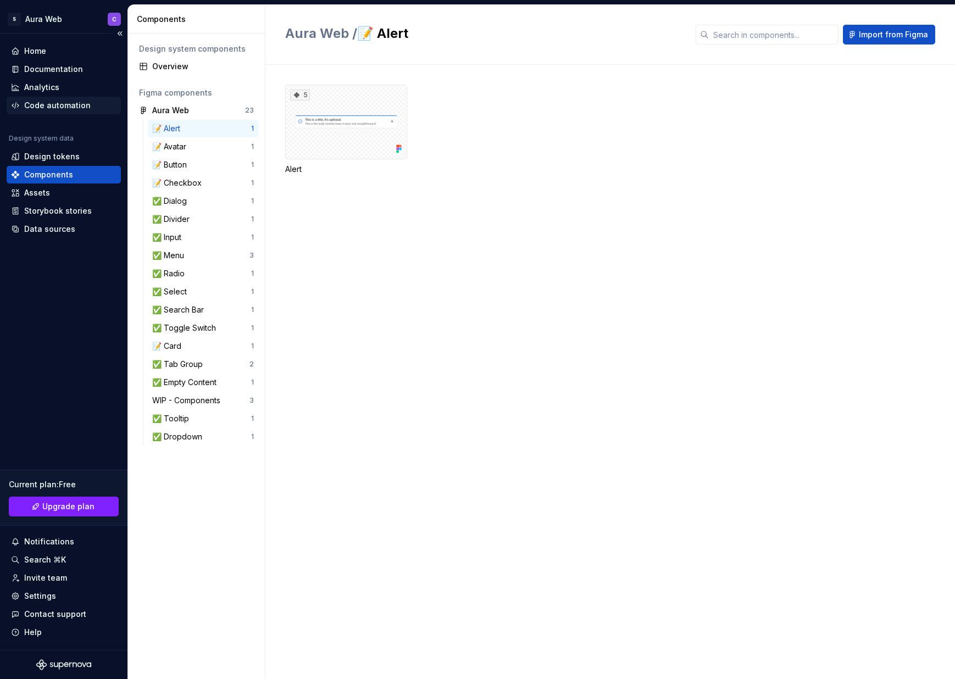
click at [51, 108] on div "Code automation" at bounding box center [57, 105] width 66 height 11
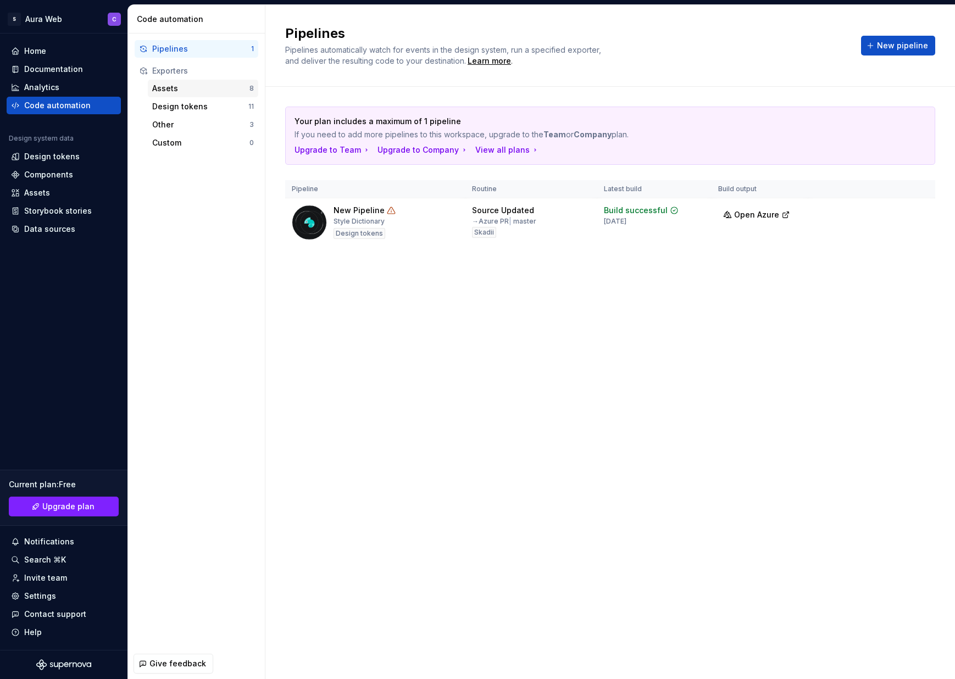
click at [177, 86] on div "Assets" at bounding box center [200, 88] width 97 height 11
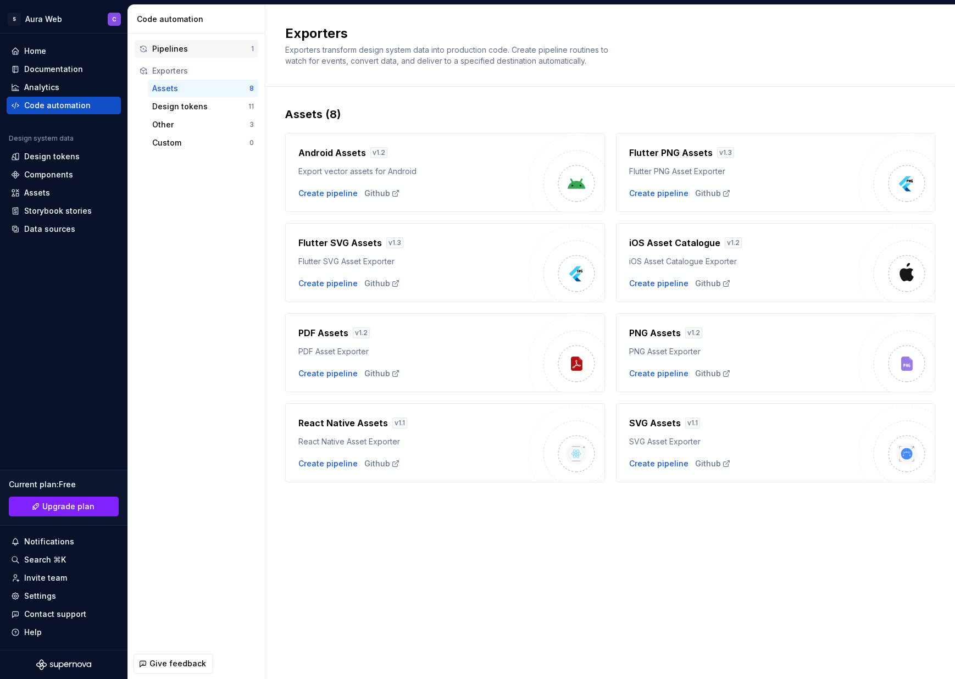
click at [195, 55] on div "Pipelines 1" at bounding box center [197, 49] width 124 height 18
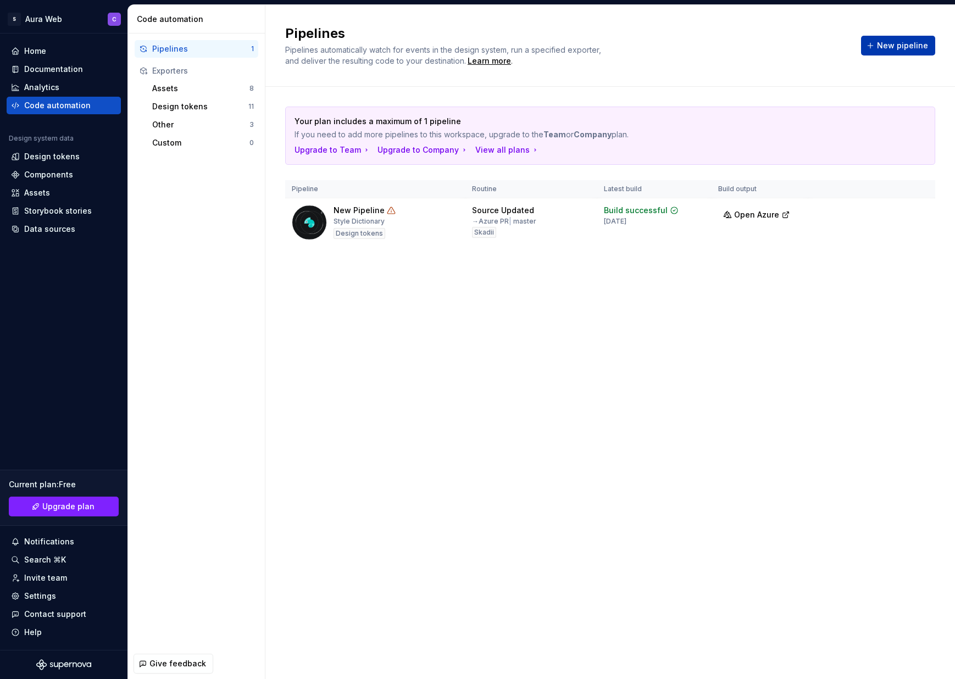
click at [885, 47] on span "New pipeline" at bounding box center [902, 45] width 51 height 11
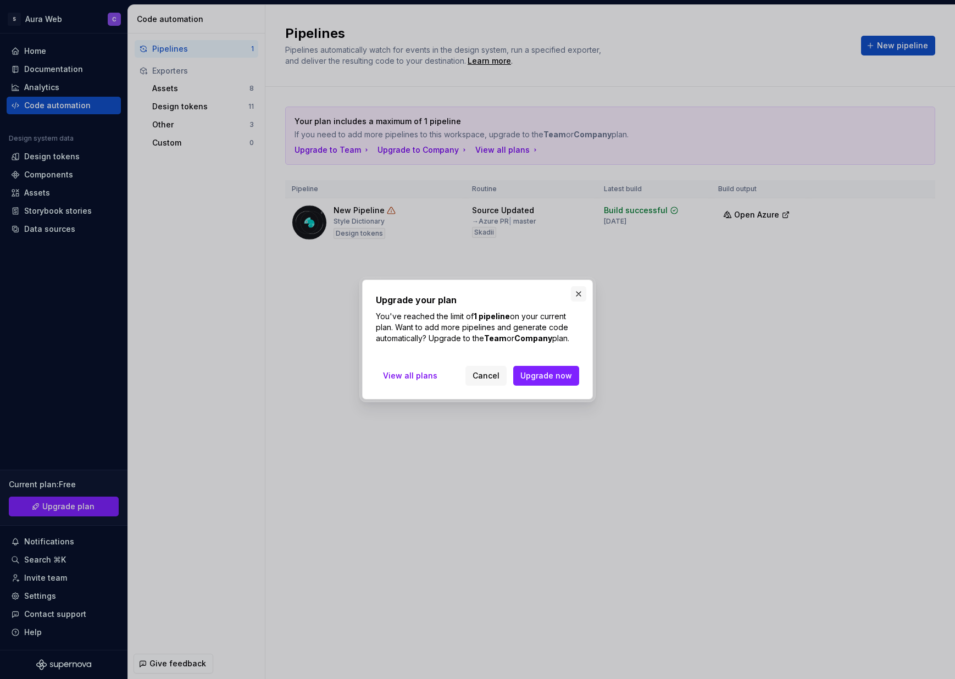
click at [581, 295] on button "button" at bounding box center [578, 293] width 15 height 15
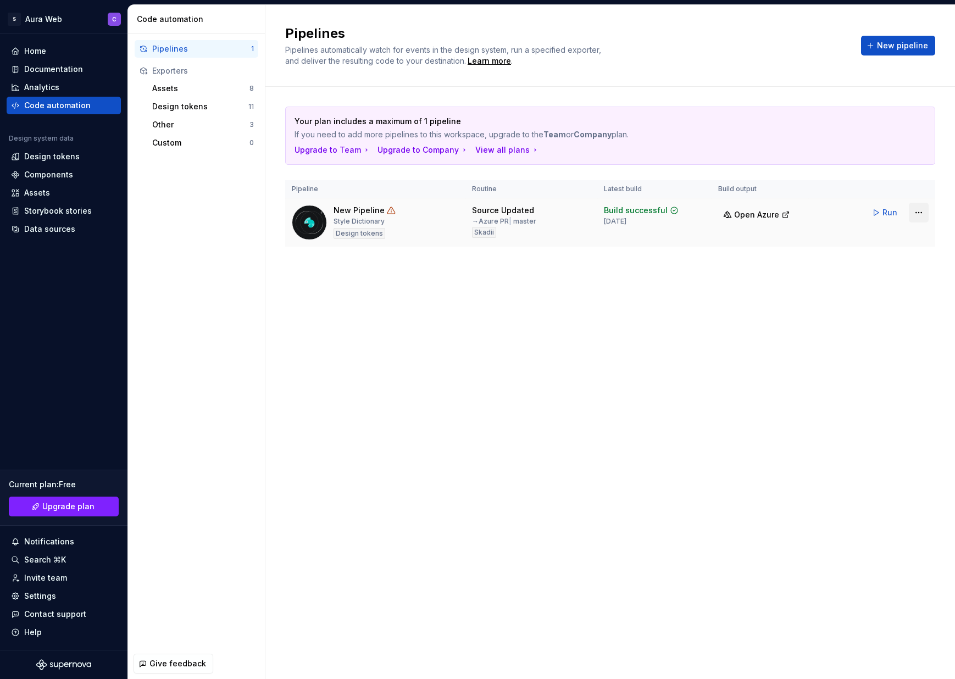
click at [916, 210] on html "S Aura Web C Home Documentation Analytics Code automation Design system data De…" at bounding box center [477, 339] width 955 height 679
click at [630, 348] on html "S Aura Web C Home Documentation Analytics Code automation Design system data De…" at bounding box center [477, 339] width 955 height 679
click at [909, 51] on button "New pipeline" at bounding box center [898, 46] width 74 height 20
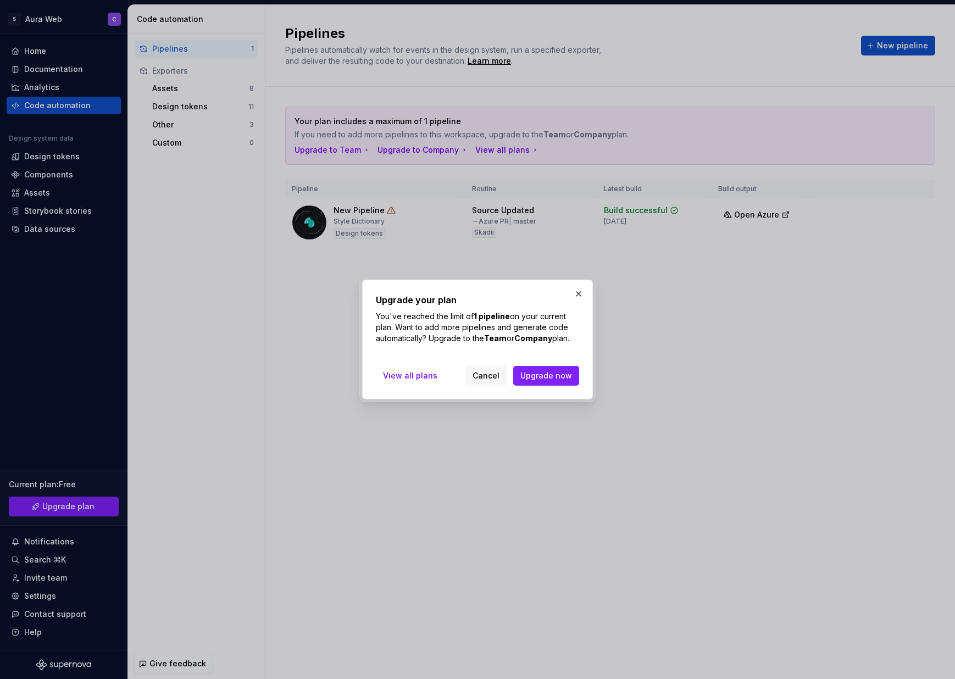
click at [481, 377] on span "Cancel" at bounding box center [486, 375] width 27 height 11
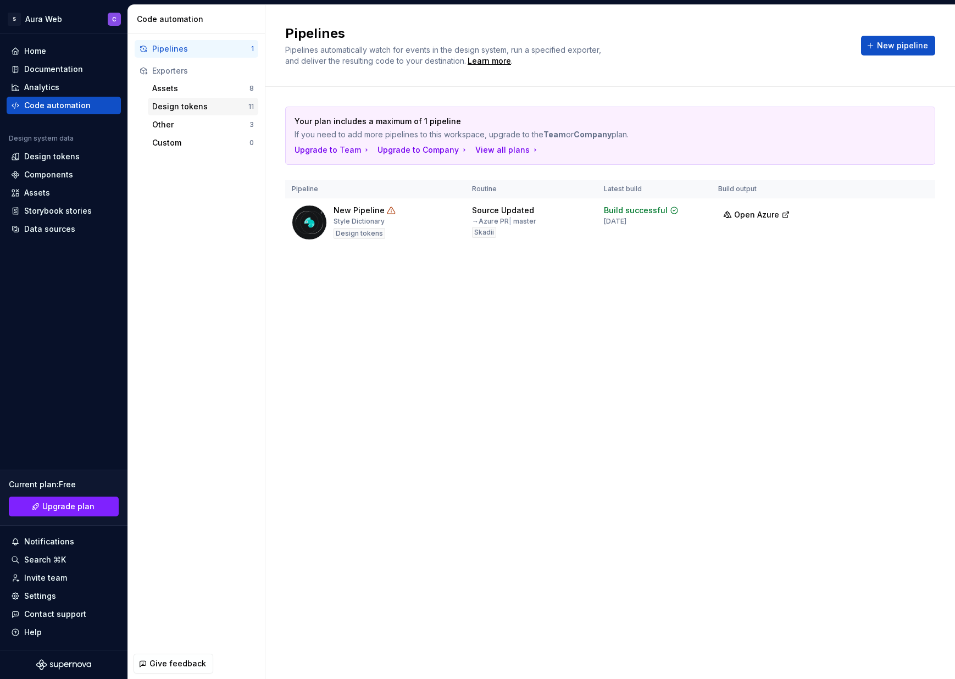
drag, startPoint x: 204, startPoint y: 102, endPoint x: 235, endPoint y: 200, distance: 102.4
click at [204, 102] on div "Design tokens" at bounding box center [200, 106] width 96 height 11
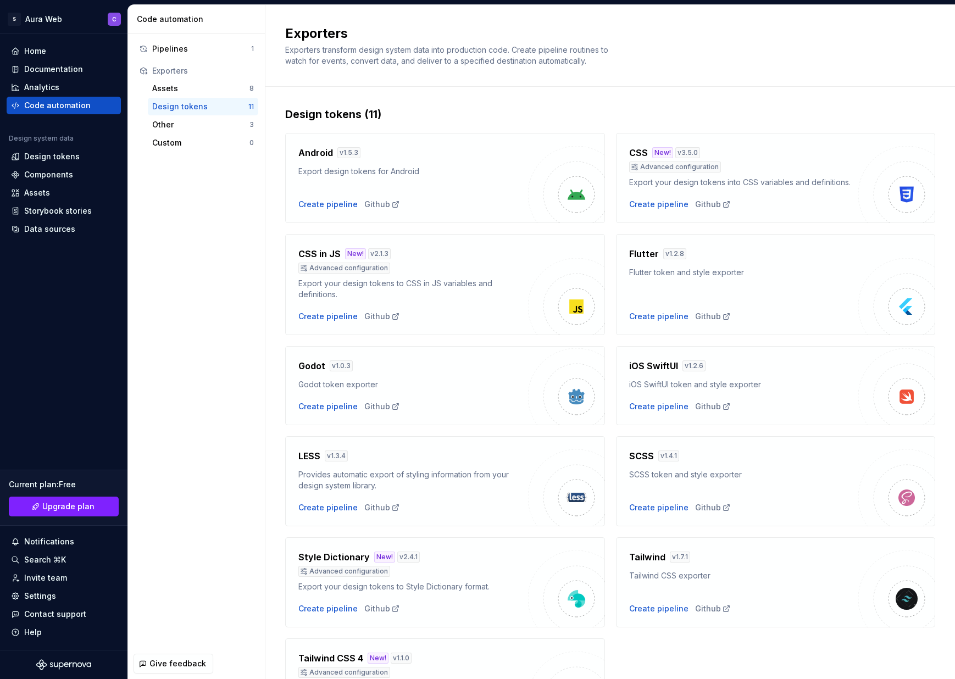
click at [903, 305] on img at bounding box center [907, 307] width 22 height 22
click at [55, 176] on div "Components" at bounding box center [48, 174] width 49 height 11
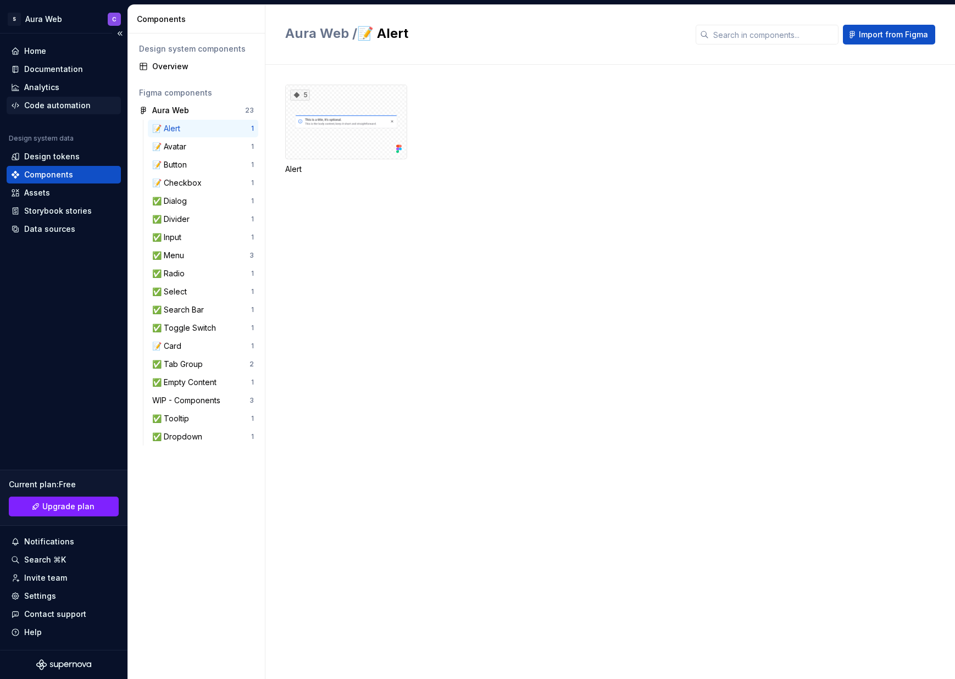
click at [69, 101] on div "Code automation" at bounding box center [57, 105] width 66 height 11
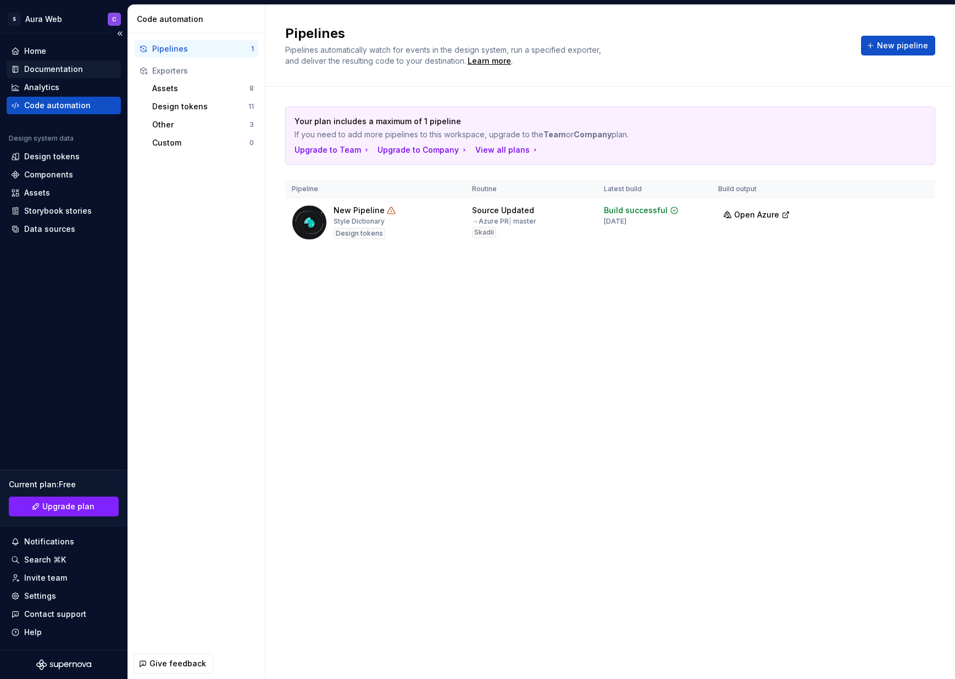
click at [54, 67] on div "Documentation" at bounding box center [53, 69] width 59 height 11
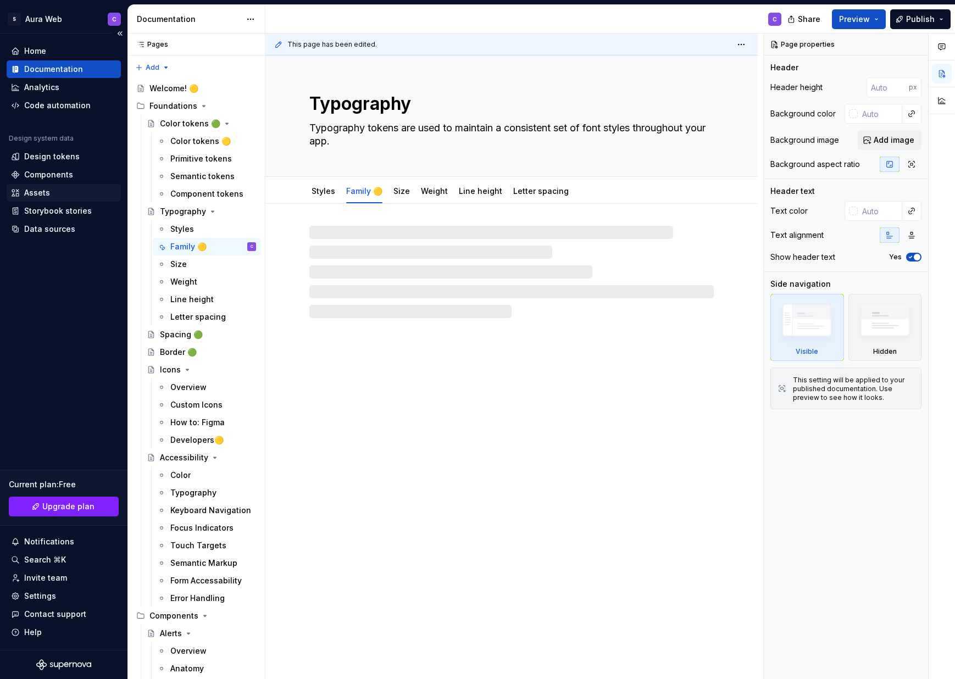
type textarea "*"
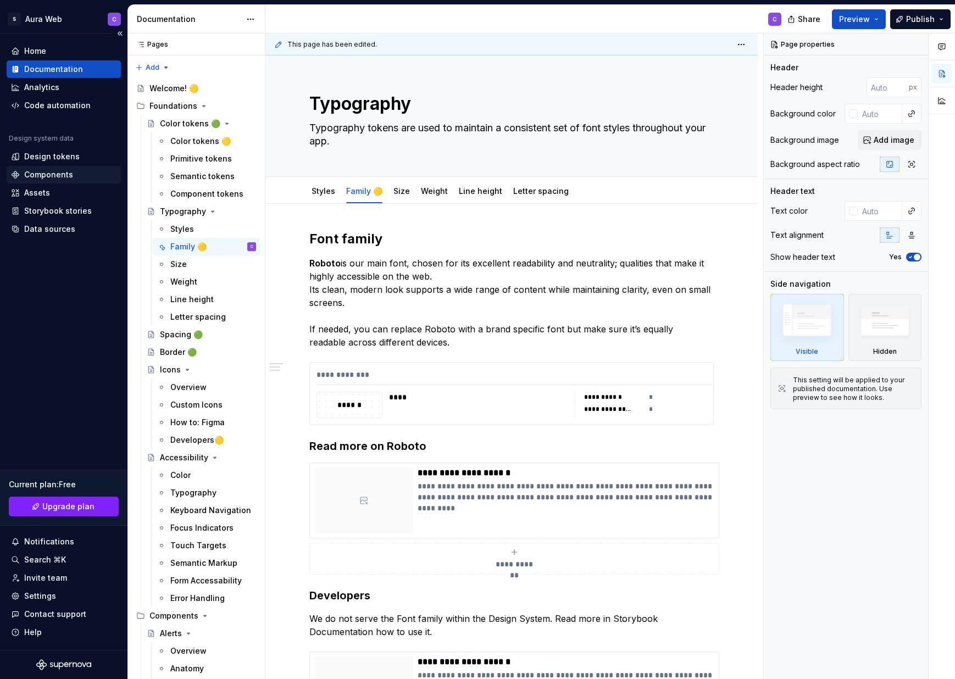
click at [58, 176] on div "Components" at bounding box center [48, 174] width 49 height 11
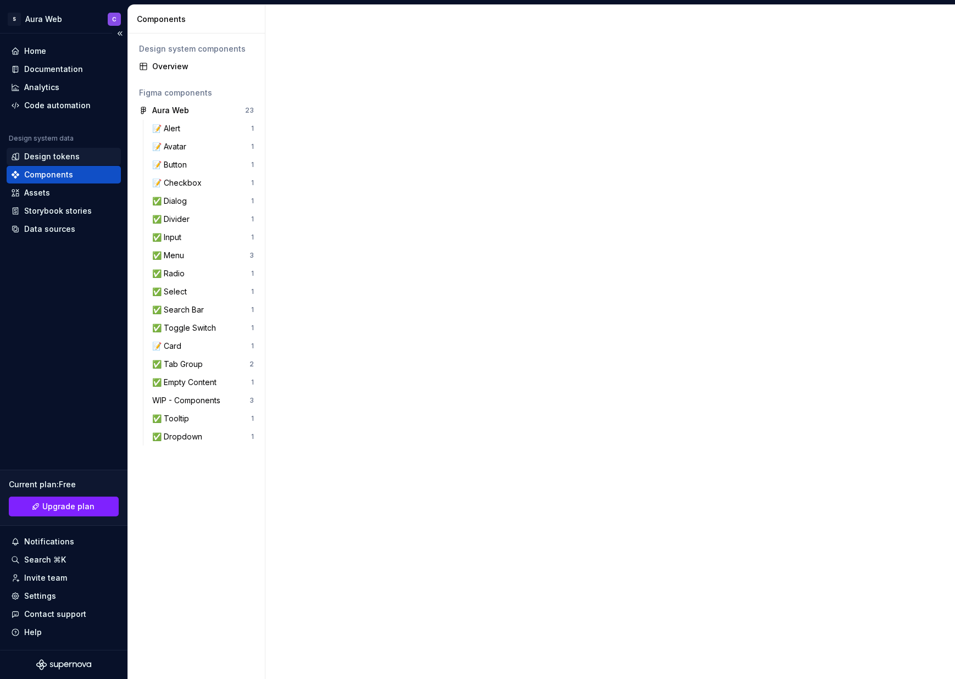
click at [80, 158] on div "Design tokens" at bounding box center [64, 156] width 106 height 11
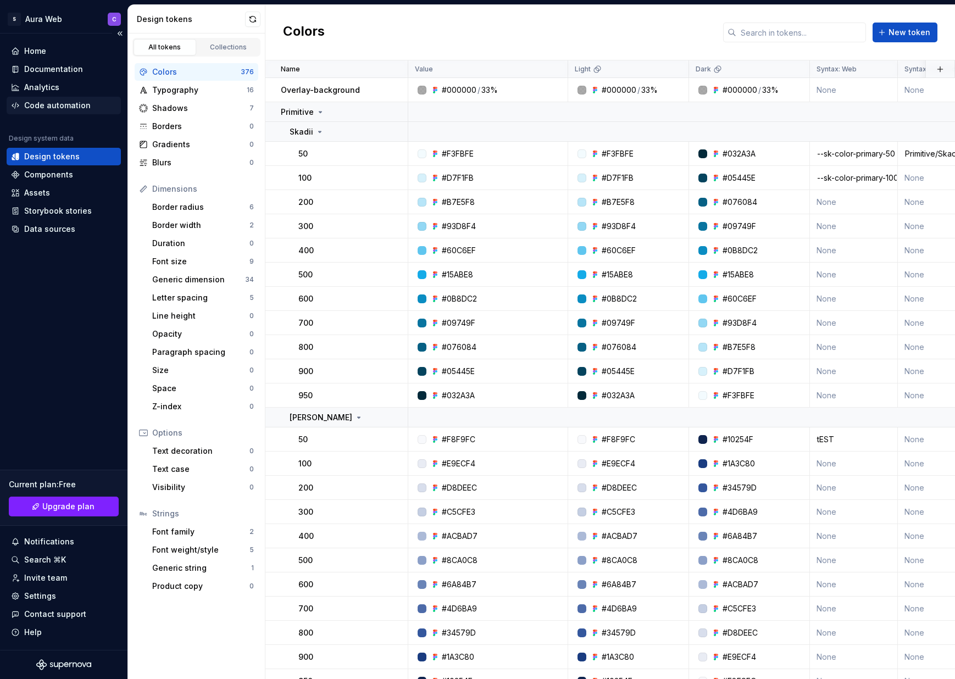
click at [70, 104] on div "Code automation" at bounding box center [57, 105] width 66 height 11
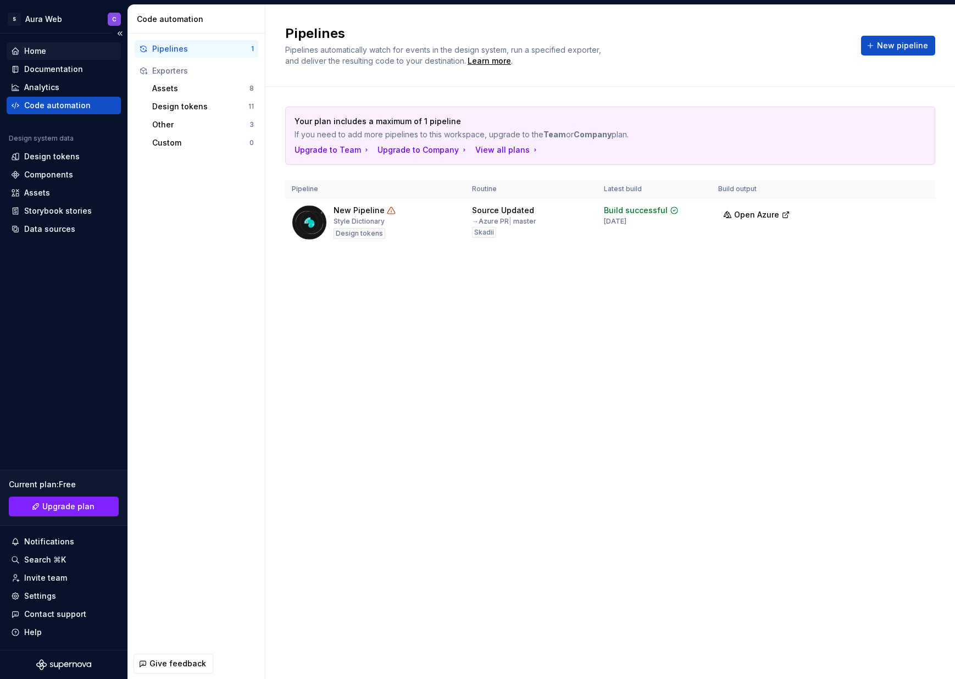
click at [45, 52] on div "Home" at bounding box center [35, 51] width 22 height 11
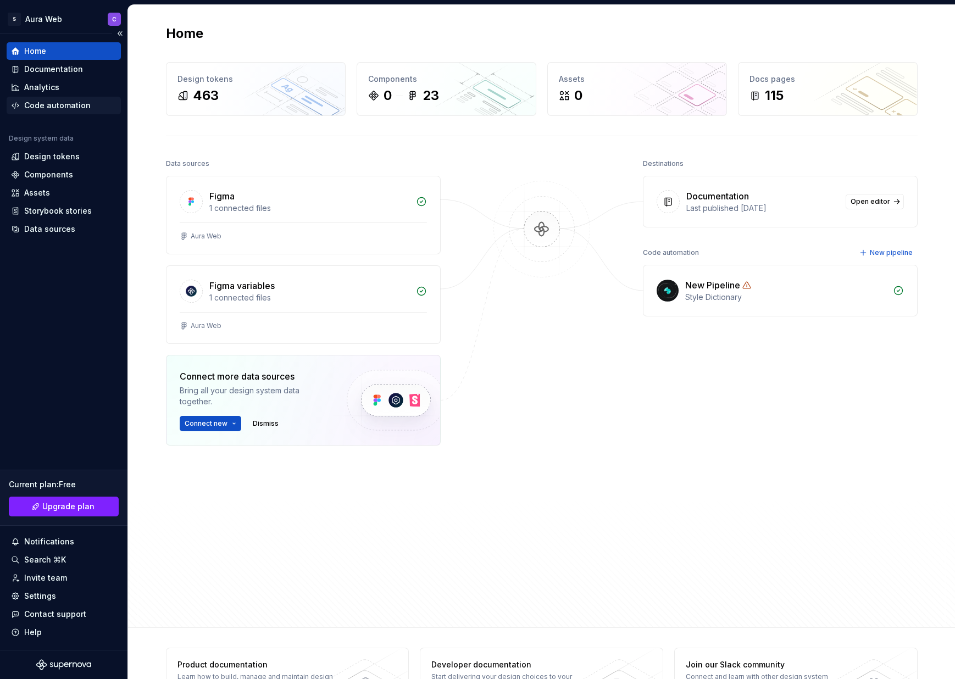
click at [70, 104] on div "Code automation" at bounding box center [57, 105] width 66 height 11
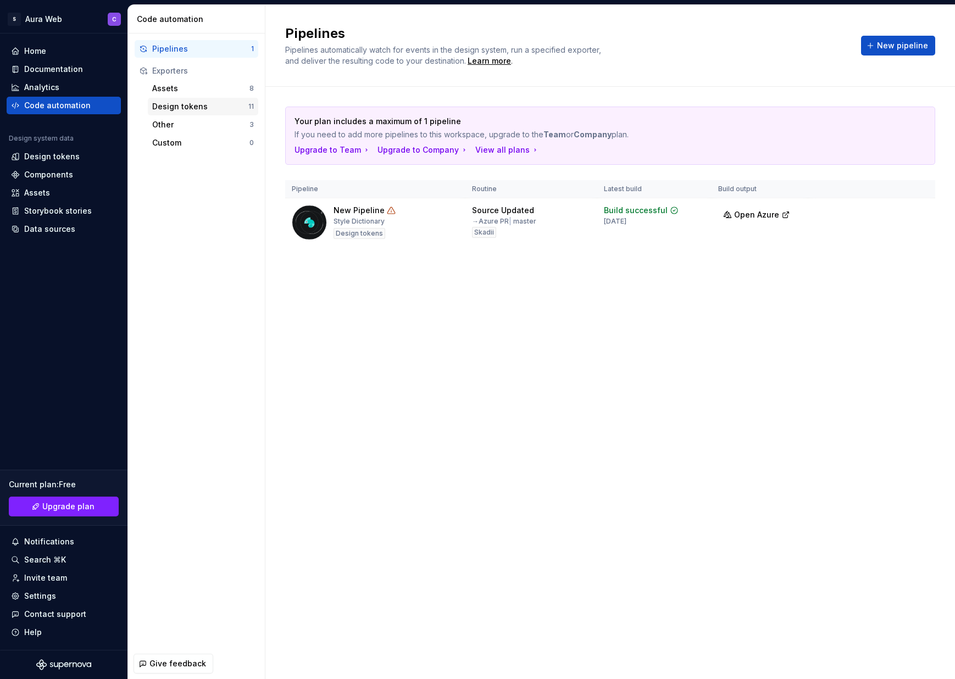
click at [197, 107] on div "Design tokens" at bounding box center [200, 106] width 96 height 11
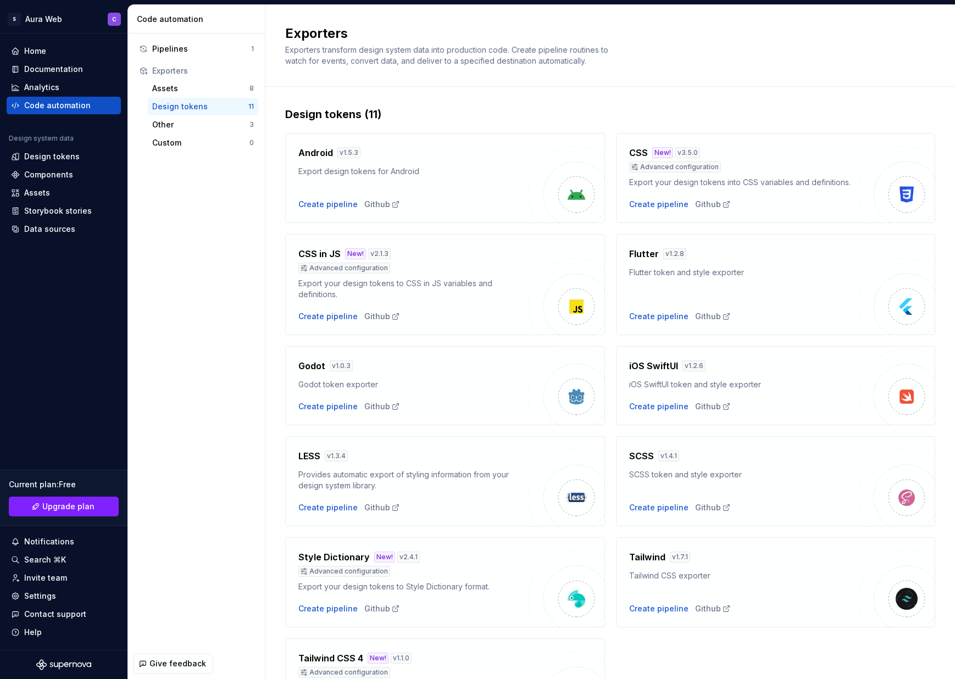
scroll to position [29, 0]
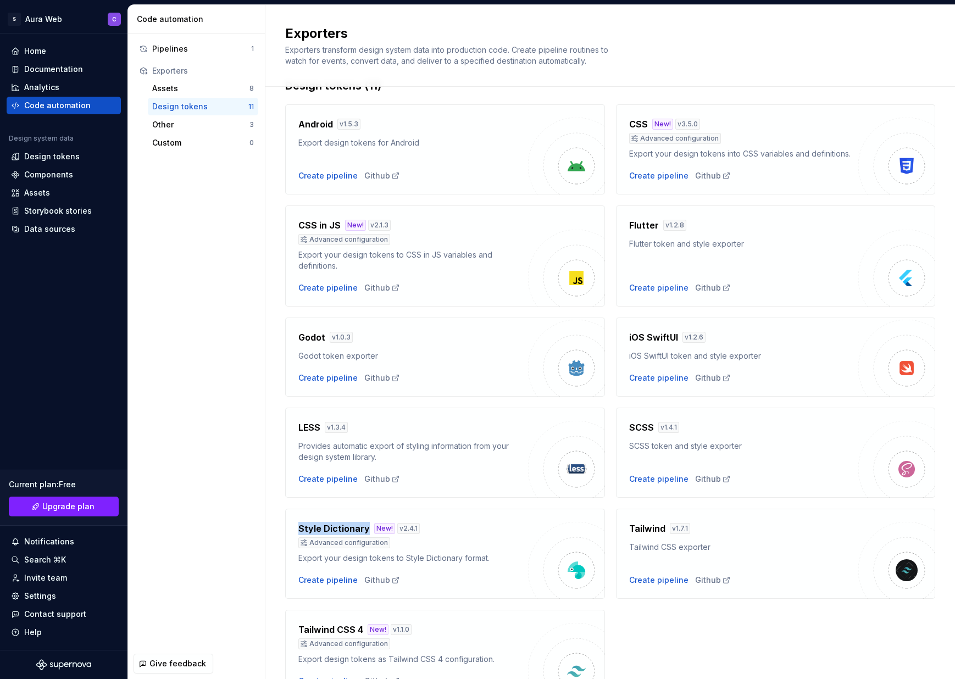
drag, startPoint x: 300, startPoint y: 529, endPoint x: 365, endPoint y: 528, distance: 65.4
click at [365, 528] on h4 "Style Dictionary" at bounding box center [333, 528] width 71 height 13
click at [81, 505] on span "Upgrade plan" at bounding box center [68, 506] width 52 height 11
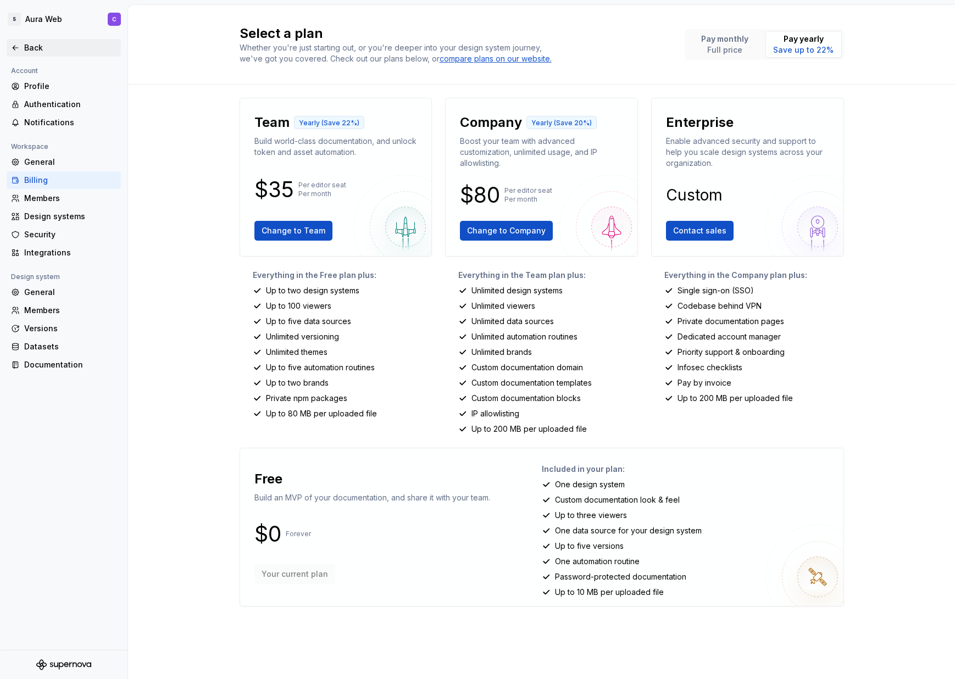
click at [45, 51] on div "Back" at bounding box center [70, 47] width 92 height 11
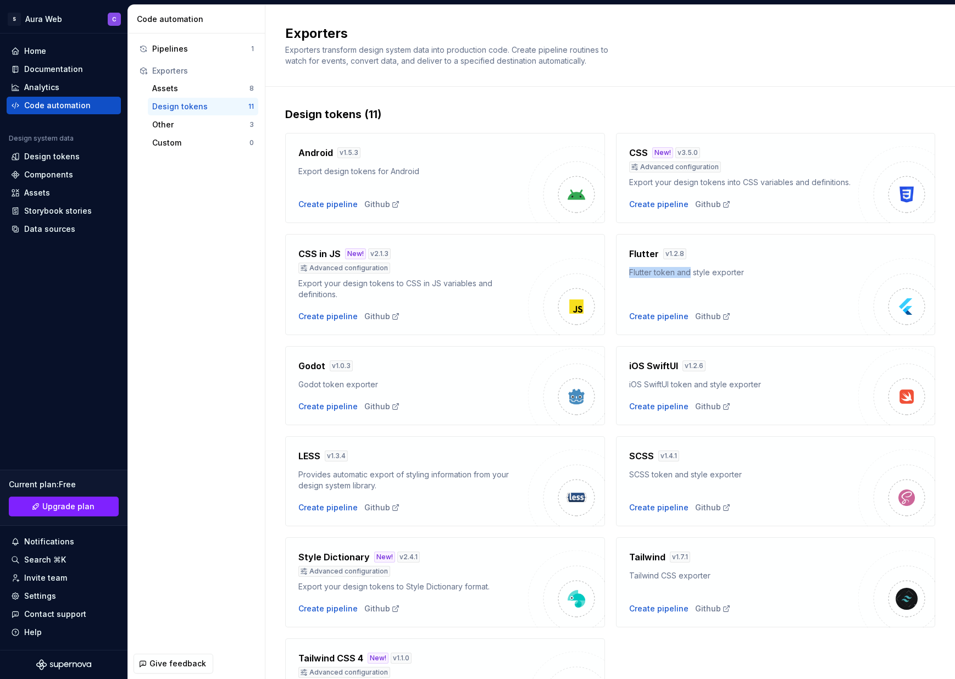
drag, startPoint x: 629, startPoint y: 269, endPoint x: 828, endPoint y: 273, distance: 199.0
click at [817, 273] on div "Flutter v 1.2.8 Flutter token and style exporter Create pipeline Github" at bounding box center [776, 284] width 320 height 101
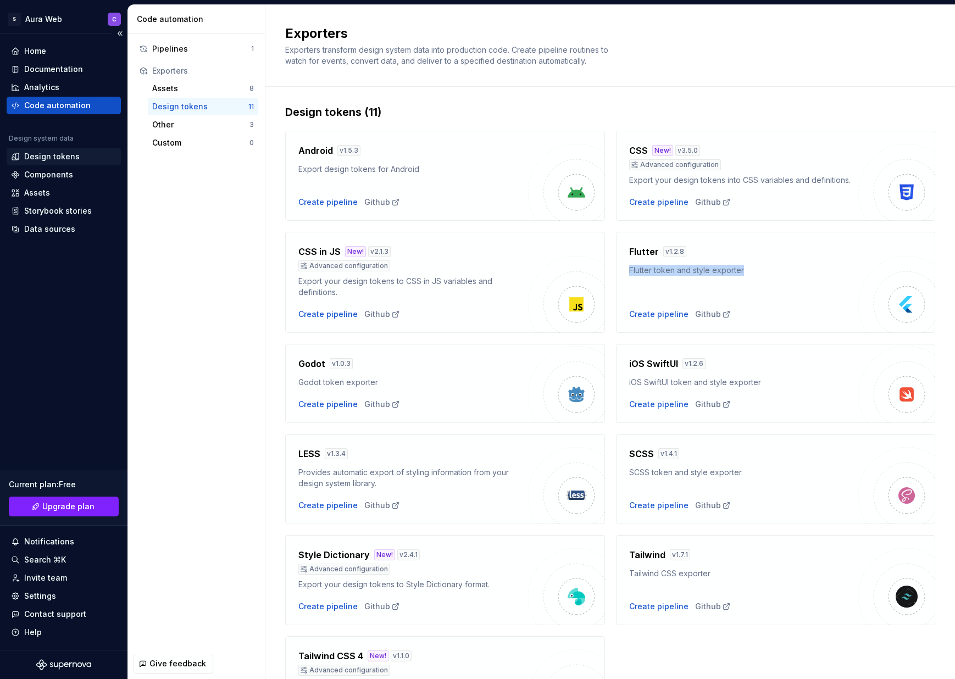
click at [65, 154] on div "Design tokens" at bounding box center [51, 156] width 55 height 11
